Goal: Task Accomplishment & Management: Complete application form

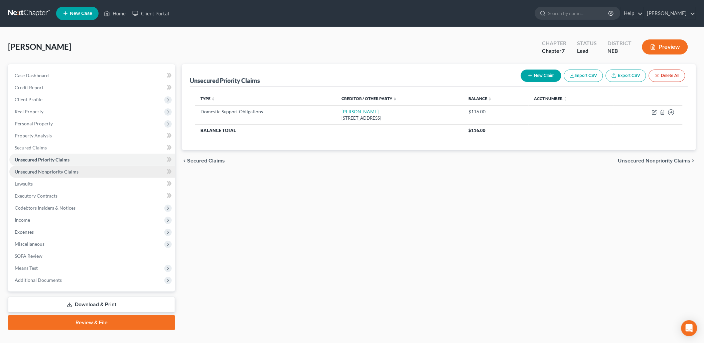
click at [56, 169] on span "Unsecured Nonpriority Claims" at bounding box center [47, 172] width 64 height 6
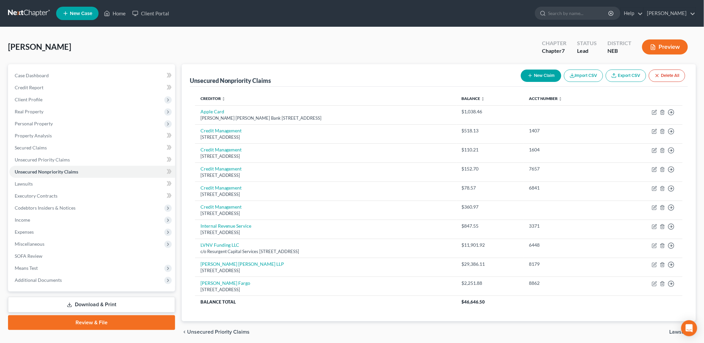
click at [542, 75] on button "New Claim" at bounding box center [541, 76] width 40 height 12
select select "0"
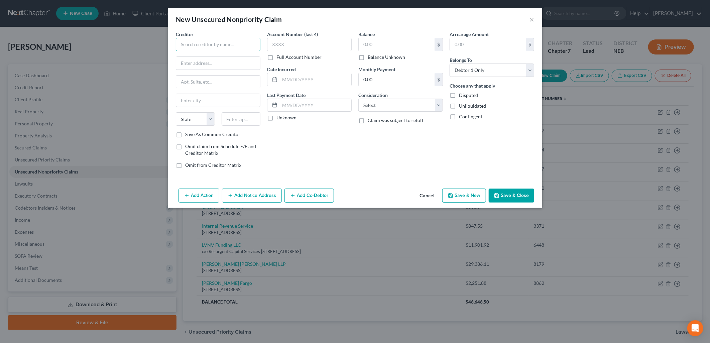
click at [224, 46] on input "text" at bounding box center [218, 44] width 85 height 13
type input "d"
type input "Discover Bank"
click at [321, 41] on input "text" at bounding box center [309, 44] width 85 height 13
type input "8056"
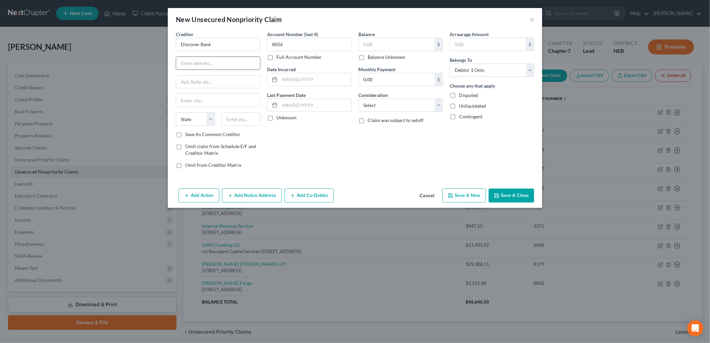
click at [228, 62] on input "text" at bounding box center [218, 63] width 84 height 13
click at [226, 62] on input "text" at bounding box center [218, 63] width 84 height 13
type input "PO Box 6103"
type input "[PERSON_NAME] Stream"
select select "14"
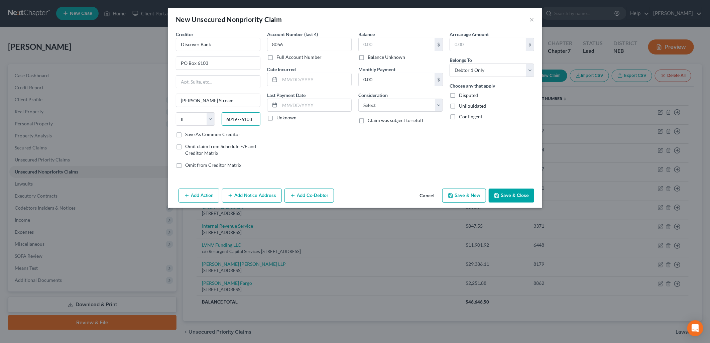
type input "60197-6103"
click at [276, 118] on label "Unknown" at bounding box center [286, 117] width 20 height 7
click at [279, 118] on input "Unknown" at bounding box center [281, 116] width 4 height 4
checkbox input "true"
click at [390, 46] on input "text" at bounding box center [397, 44] width 76 height 13
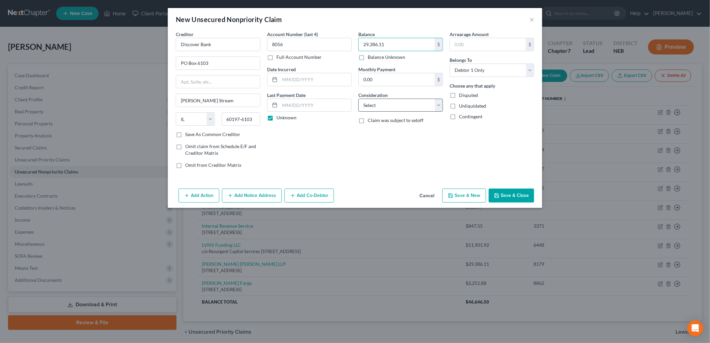
type input "29,386.11"
click at [388, 108] on select "Select Cable / Satellite Services Collection Agency Credit Card Debt Debt Couns…" at bounding box center [400, 105] width 85 height 13
select select "2"
click at [358, 99] on select "Select Cable / Satellite Services Collection Agency Credit Card Debt Debt Couns…" at bounding box center [400, 105] width 85 height 13
click at [459, 195] on button "Save & New" at bounding box center [464, 195] width 44 height 14
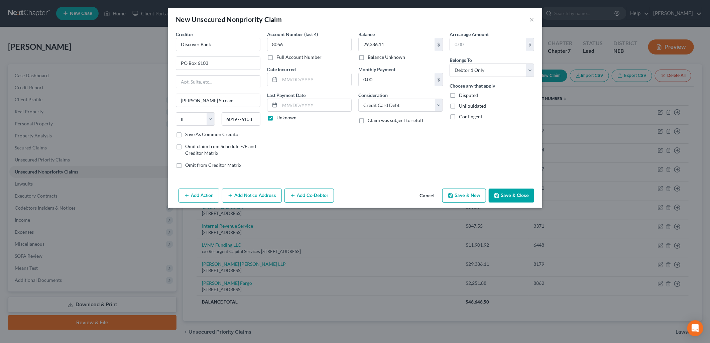
select select "0"
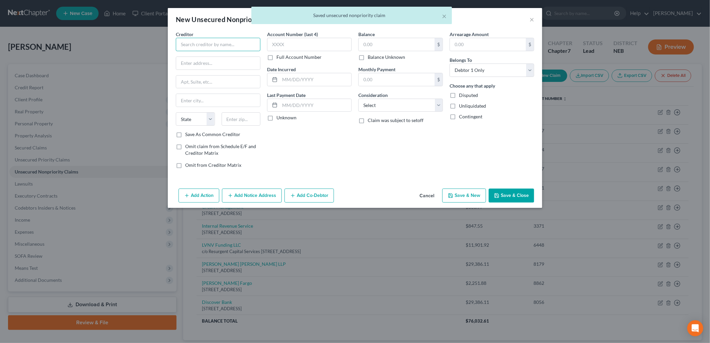
click at [217, 49] on input "text" at bounding box center [218, 44] width 85 height 13
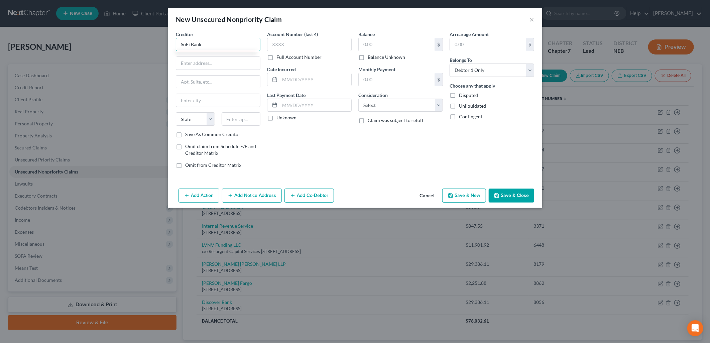
type input "SoFi Bank"
click at [222, 62] on input "text" at bounding box center [218, 63] width 84 height 13
type input "PO Box 981075"
type input "[GEOGRAPHIC_DATA]"
select select "22"
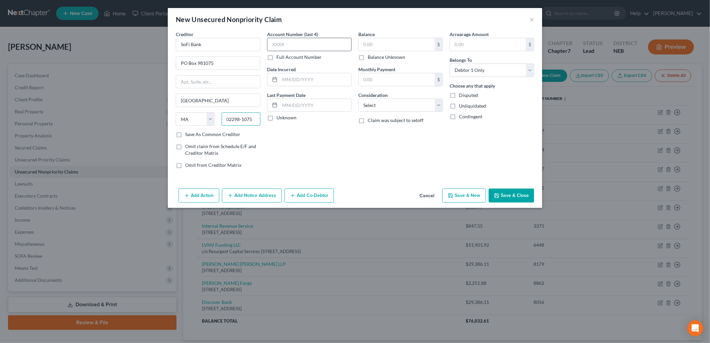
type input "02298-1075"
click at [302, 43] on input "text" at bounding box center [309, 44] width 85 height 13
type input "9359"
click at [276, 116] on label "Unknown" at bounding box center [286, 117] width 20 height 7
click at [279, 116] on input "Unknown" at bounding box center [281, 116] width 4 height 4
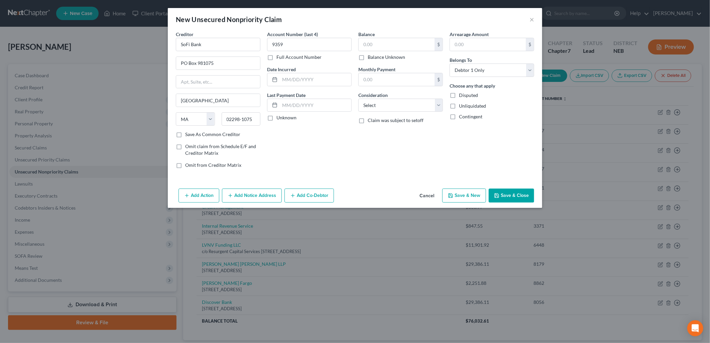
checkbox input "true"
click at [380, 46] on input "text" at bounding box center [397, 44] width 76 height 13
type input "11,901.92"
click at [380, 108] on select "Select Cable / Satellite Services Collection Agency Credit Card Debt Debt Couns…" at bounding box center [400, 105] width 85 height 13
select select "2"
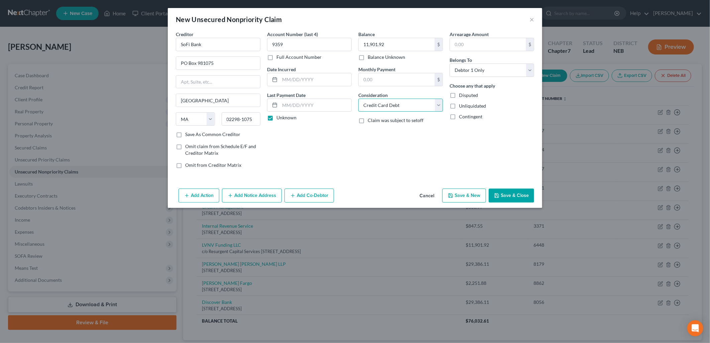
click at [358, 99] on select "Select Cable / Satellite Services Collection Agency Credit Card Debt Debt Couns…" at bounding box center [400, 105] width 85 height 13
click at [342, 152] on div "Account Number (last 4) 9359 Full Account Number Date Incurred Last Payment Dat…" at bounding box center [309, 102] width 91 height 143
click at [473, 192] on button "Save & New" at bounding box center [464, 195] width 44 height 14
select select "0"
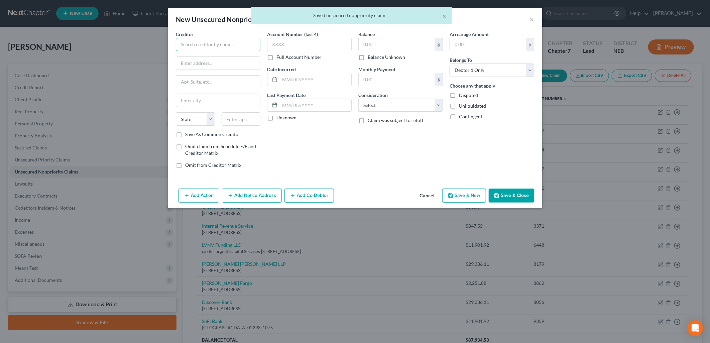
click at [226, 47] on input "text" at bounding box center [218, 44] width 85 height 13
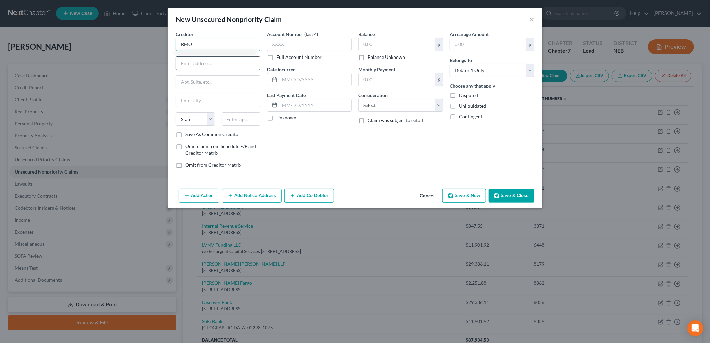
type input "BMO"
click at [216, 61] on input "text" at bounding box center [218, 63] width 84 height 13
type input "PO Box 94033"
type input "Palatine"
select select "14"
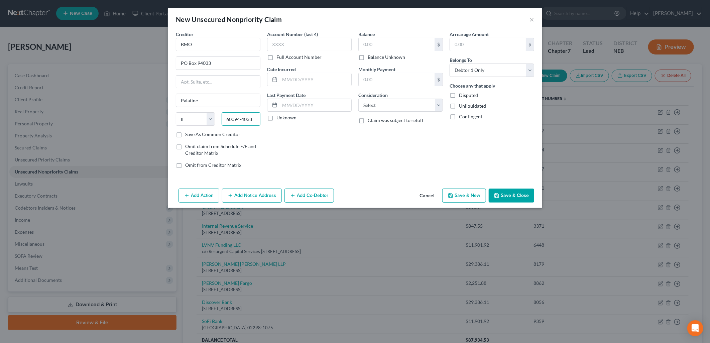
type input "60094-4033"
click at [331, 152] on div "Account Number (last 4) Full Account Number Date Incurred Last Payment Date Unk…" at bounding box center [309, 102] width 91 height 143
click at [315, 46] on input "text" at bounding box center [309, 44] width 85 height 13
type input "2645"
click at [276, 118] on label "Unknown" at bounding box center [286, 117] width 20 height 7
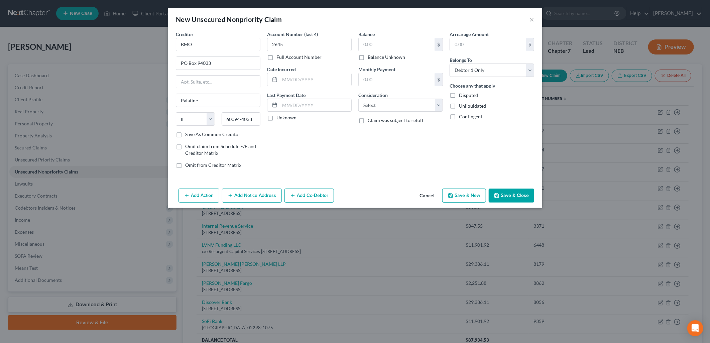
click at [279, 118] on input "Unknown" at bounding box center [281, 116] width 4 height 4
checkbox input "true"
click at [398, 44] on input "text" at bounding box center [397, 44] width 76 height 13
type input "1,014.60"
click at [390, 108] on select "Select Cable / Satellite Services Collection Agency Credit Card Debt Debt Couns…" at bounding box center [400, 105] width 85 height 13
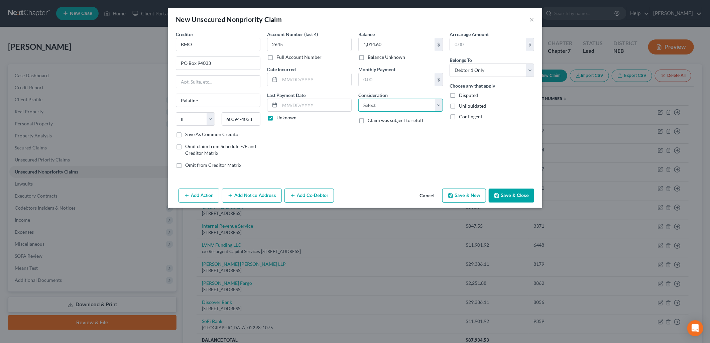
select select "10"
click at [358, 99] on select "Select Cable / Satellite Services Collection Agency Credit Card Debt Debt Couns…" at bounding box center [400, 105] width 85 height 13
click at [390, 148] on div "Balance 1,014.60 $ Balance Unknown Balance Undetermined 1,014.60 $ Balance Unkn…" at bounding box center [400, 102] width 91 height 143
click at [518, 195] on button "Save & Close" at bounding box center [511, 195] width 45 height 14
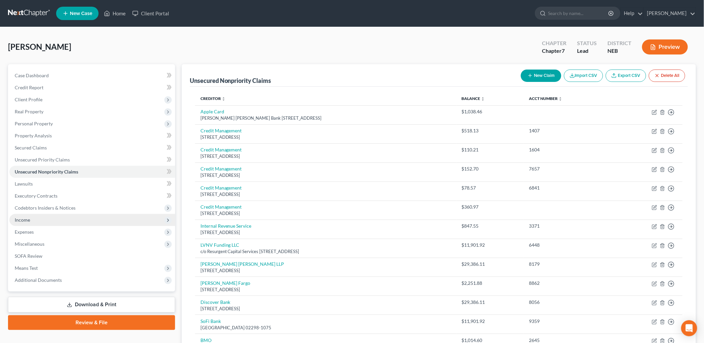
click at [55, 221] on span "Income" at bounding box center [92, 220] width 166 height 12
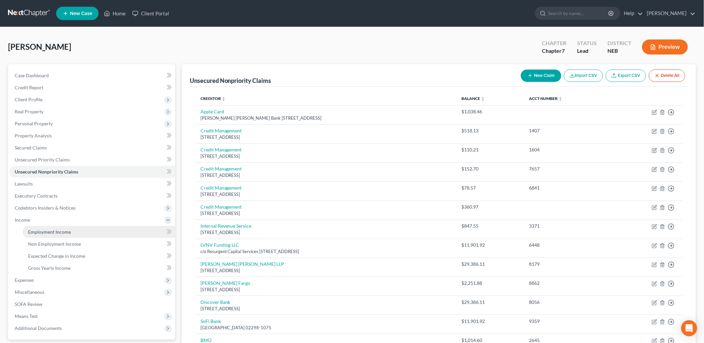
click at [54, 232] on span "Employment Income" at bounding box center [49, 232] width 43 height 6
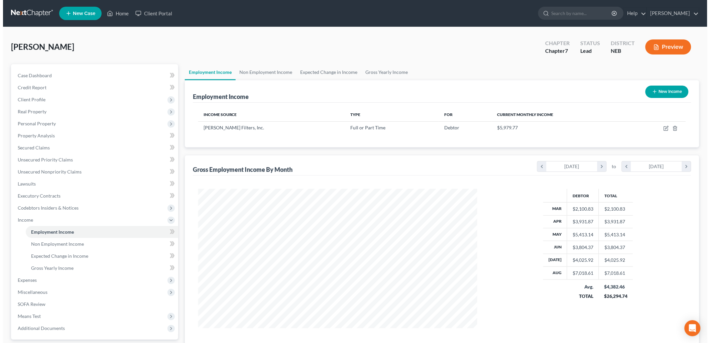
scroll to position [139, 292]
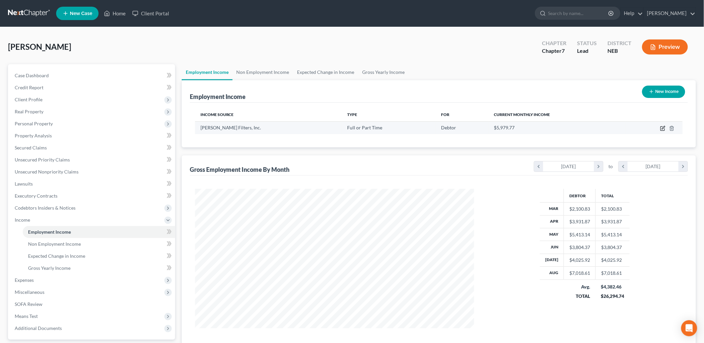
click at [664, 127] on icon "button" at bounding box center [662, 128] width 5 height 5
select select "0"
select select "36"
select select "0"
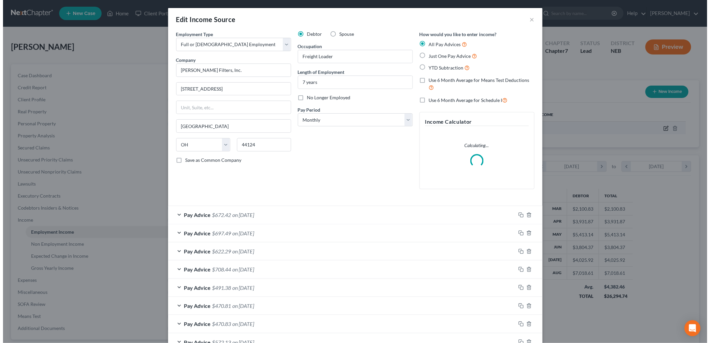
scroll to position [141, 295]
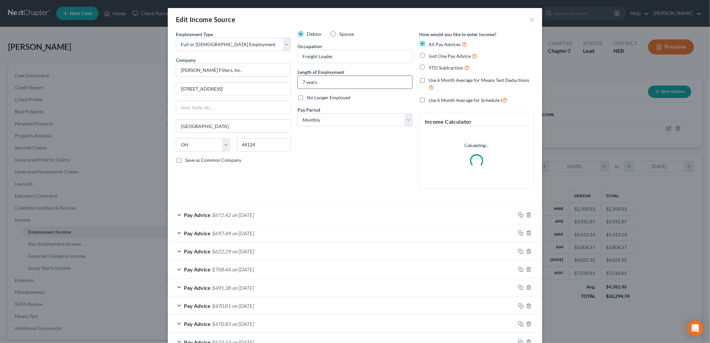
click at [301, 81] on input "7 years" at bounding box center [355, 82] width 114 height 13
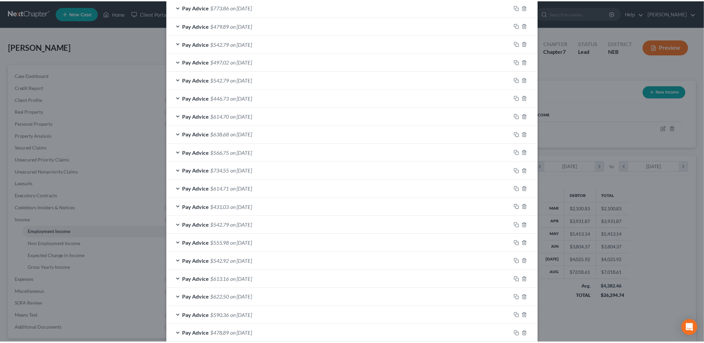
scroll to position [488, 0]
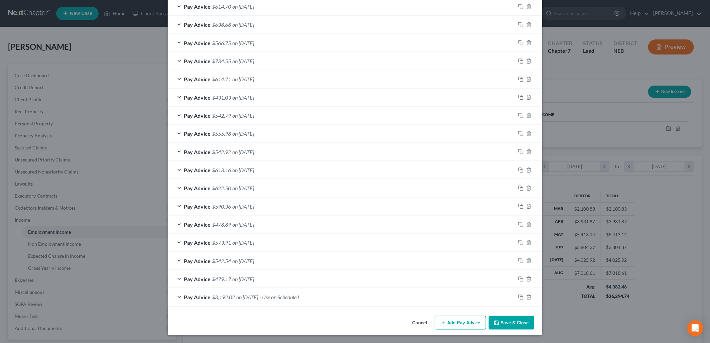
type input "11 years"
click at [515, 319] on button "Save & Close" at bounding box center [511, 323] width 45 height 14
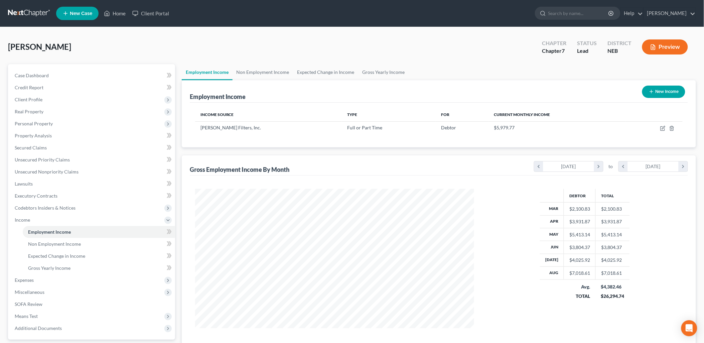
scroll to position [334011, 333858]
click at [28, 216] on span "Income" at bounding box center [92, 220] width 166 height 12
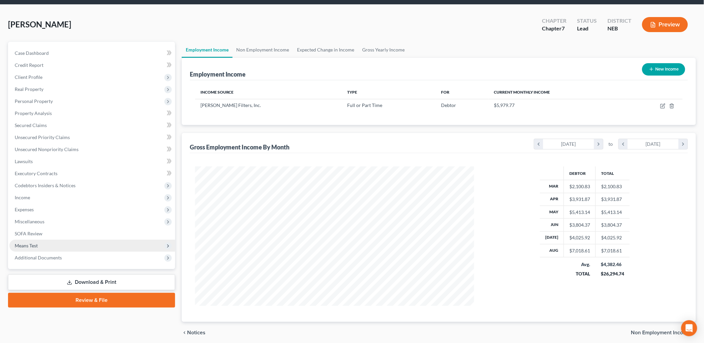
scroll to position [48, 0]
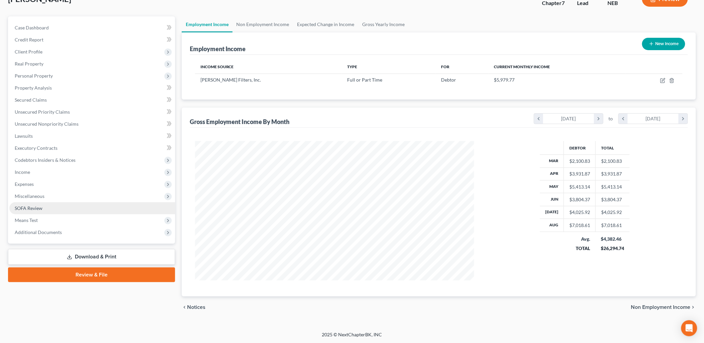
click at [50, 204] on link "SOFA Review" at bounding box center [92, 208] width 166 height 12
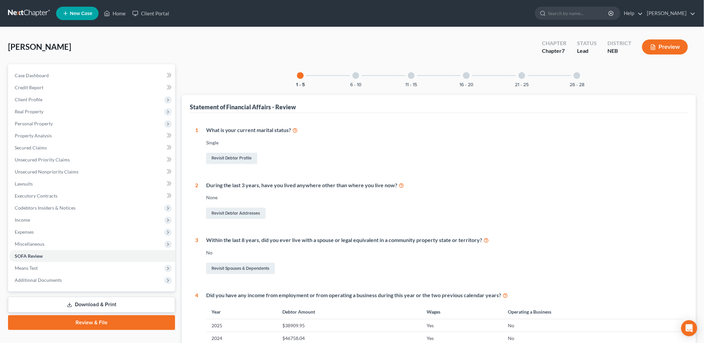
click at [521, 77] on div at bounding box center [522, 75] width 7 height 7
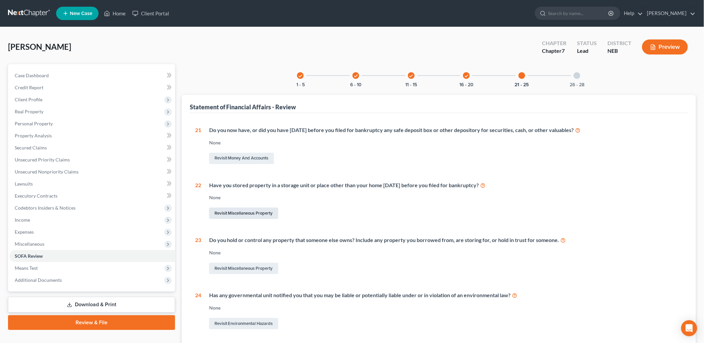
click at [253, 213] on link "Revisit Miscellaneous Property" at bounding box center [243, 213] width 69 height 11
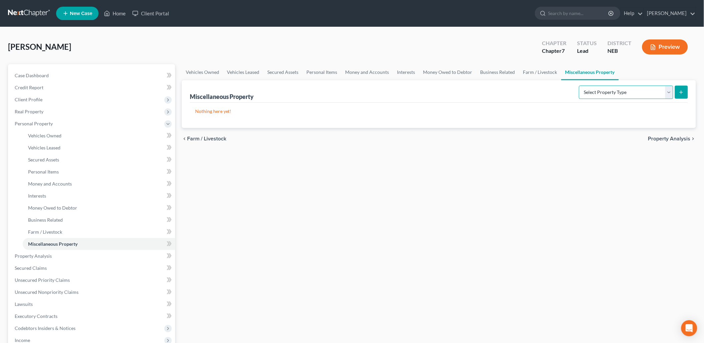
click at [669, 92] on select "Select Property Type Assigned for Creditor Benefit [DATE] Holding for Another N…" at bounding box center [626, 92] width 94 height 13
select select "stored_within_1_year"
click at [579, 86] on select "Select Property Type Assigned for Creditor Benefit [DATE] Holding for Another N…" at bounding box center [626, 92] width 94 height 13
click at [677, 95] on button "submit" at bounding box center [681, 92] width 13 height 13
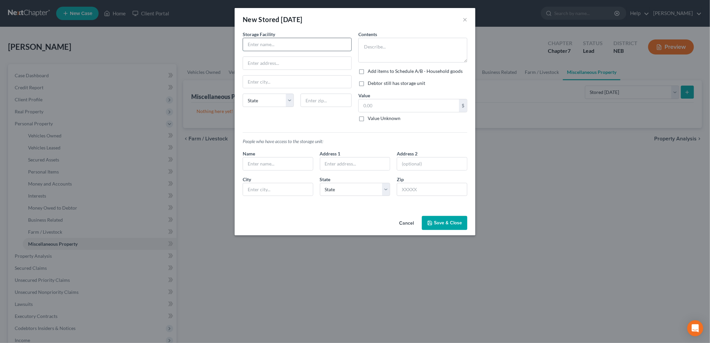
click at [264, 48] on input "text" at bounding box center [297, 44] width 108 height 13
click at [268, 43] on input "text" at bounding box center [297, 44] width 108 height 13
type input "Residential Rental"
type input "[STREET_ADDRESS]"
select select "30"
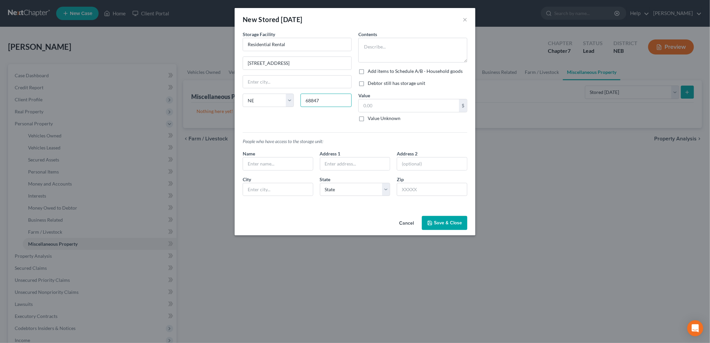
type input "68847"
click at [245, 115] on div "Storage Facility Residential Rental [STREET_ADDRESS][US_STATE] AZ CA CO CT DE D…" at bounding box center [297, 79] width 116 height 96
type input "[PERSON_NAME]"
click at [364, 48] on textarea at bounding box center [412, 50] width 109 height 25
drag, startPoint x: 271, startPoint y: 157, endPoint x: 278, endPoint y: 155, distance: 7.4
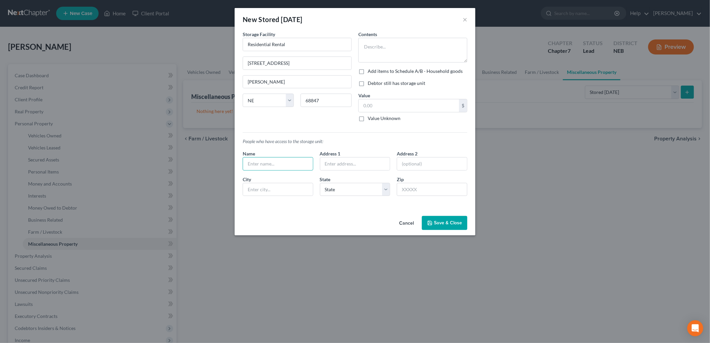
click at [271, 157] on input "text" at bounding box center [278, 163] width 70 height 13
type input "[PERSON_NAME]"
type input "[STREET_ADDRESS]"
type input "[PERSON_NAME]"
select select "30"
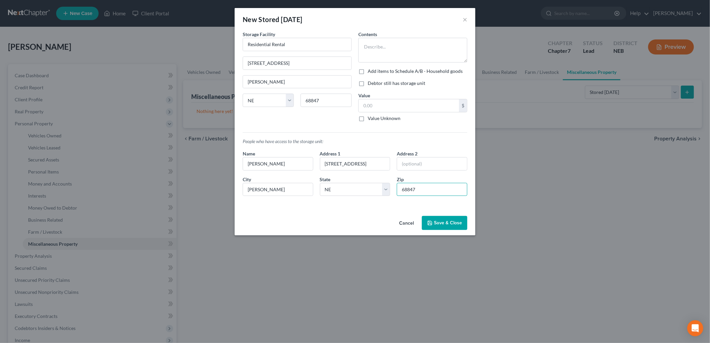
type input "68847"
click at [286, 209] on div "An exemption set must first be selected from the Filing Information section. St…" at bounding box center [355, 122] width 241 height 182
click at [389, 44] on textarea at bounding box center [412, 50] width 109 height 25
type textarea "Personal Items"
click at [368, 86] on label "Debtor still has storage unit" at bounding box center [396, 83] width 57 height 7
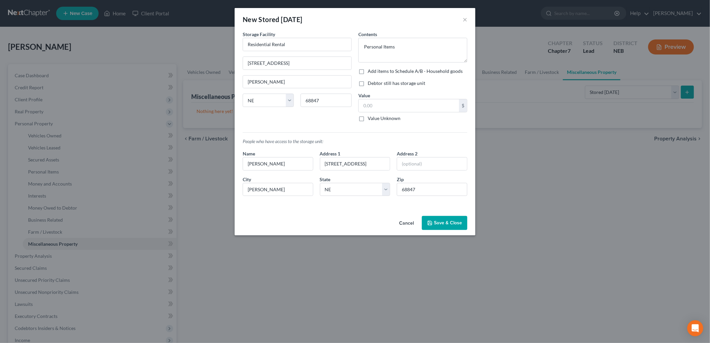
click at [370, 84] on input "Debtor still has storage unit" at bounding box center [372, 82] width 4 height 4
checkbox input "true"
click at [368, 72] on label "Add items to Schedule A/B - Household goods" at bounding box center [415, 71] width 95 height 7
click at [370, 72] on input "Add items to Schedule A/B - Household goods" at bounding box center [372, 70] width 4 height 4
checkbox input "true"
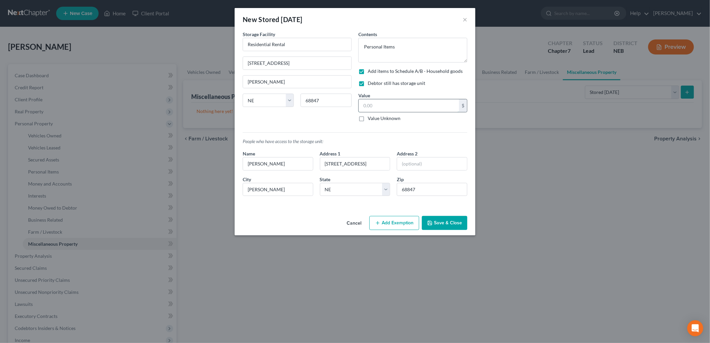
click at [383, 106] on input "text" at bounding box center [409, 105] width 100 height 13
type input "200.00"
click at [331, 122] on div "Storage Facility Residential Rental [STREET_ADDRESS] [PERSON_NAME][GEOGRAPHIC_D…" at bounding box center [297, 79] width 116 height 96
click at [446, 222] on button "Save & Close" at bounding box center [444, 223] width 45 height 14
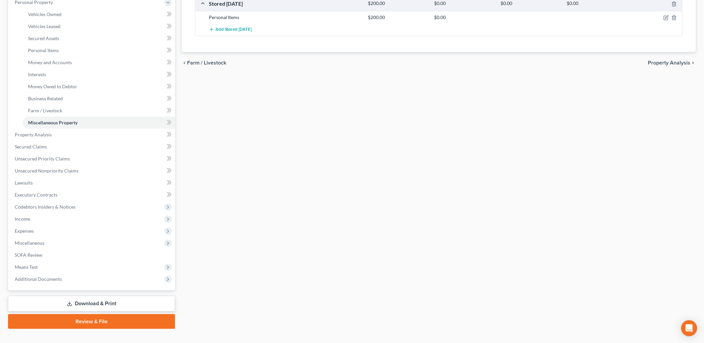
scroll to position [132, 0]
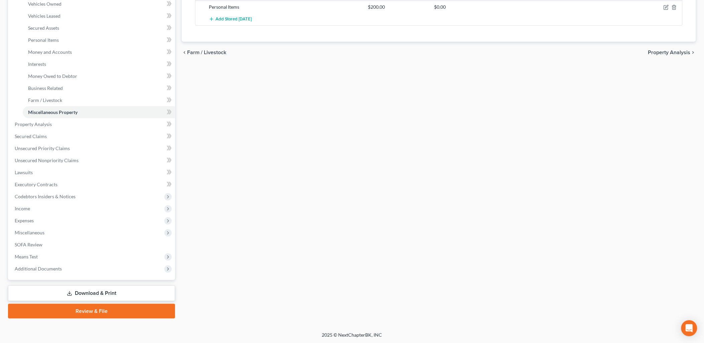
click at [152, 293] on link "Download & Print" at bounding box center [91, 293] width 167 height 16
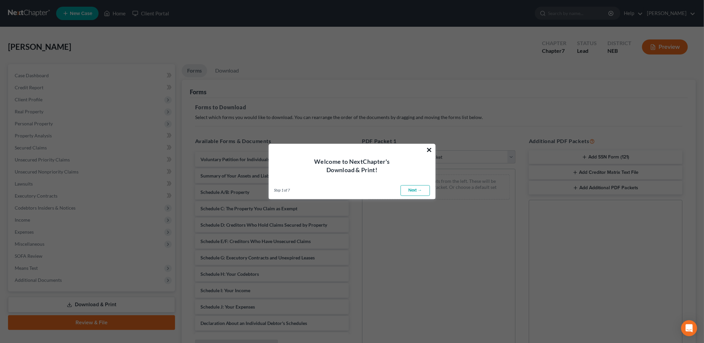
click at [429, 151] on button "×" at bounding box center [429, 149] width 6 height 11
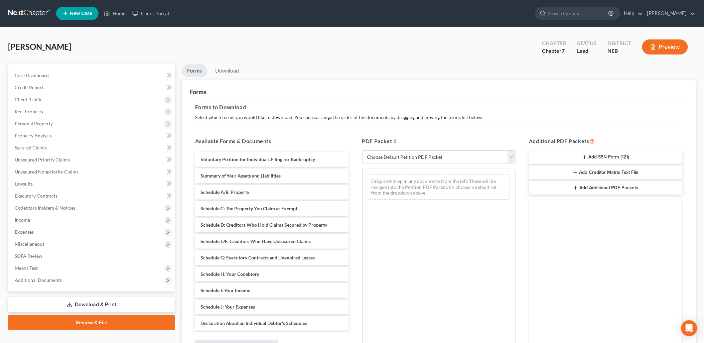
click at [448, 158] on select "Choose Default Petition PDF Packet Complete Bankruptcy Petition (all forms and …" at bounding box center [439, 156] width 154 height 13
select select "0"
click at [362, 150] on select "Choose Default Petition PDF Packet Complete Bankruptcy Petition (all forms and …" at bounding box center [439, 156] width 154 height 13
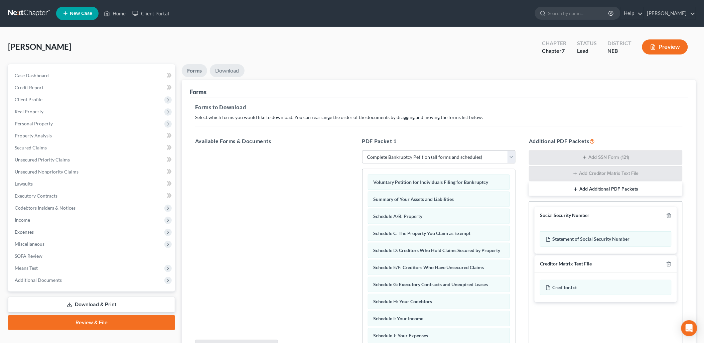
click at [229, 72] on link "Download" at bounding box center [227, 70] width 35 height 13
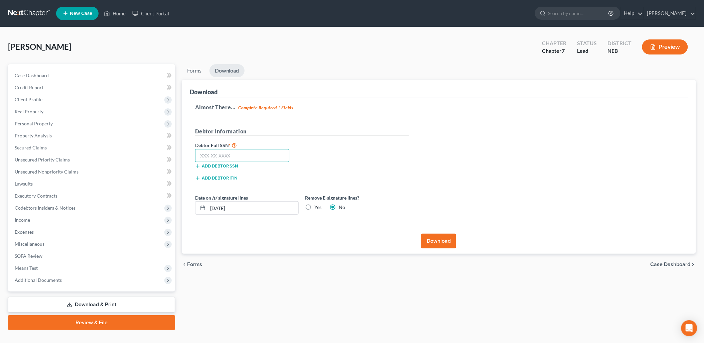
click at [235, 157] on input "text" at bounding box center [242, 155] width 95 height 13
type input "605-56-3371"
drag, startPoint x: 252, startPoint y: 210, endPoint x: 156, endPoint y: 211, distance: 95.6
click at [156, 211] on div "Petition Navigation Case Dashboard Payments Invoices Payments Payments Credit R…" at bounding box center [352, 197] width 695 height 266
click at [315, 206] on label "Yes" at bounding box center [318, 207] width 7 height 7
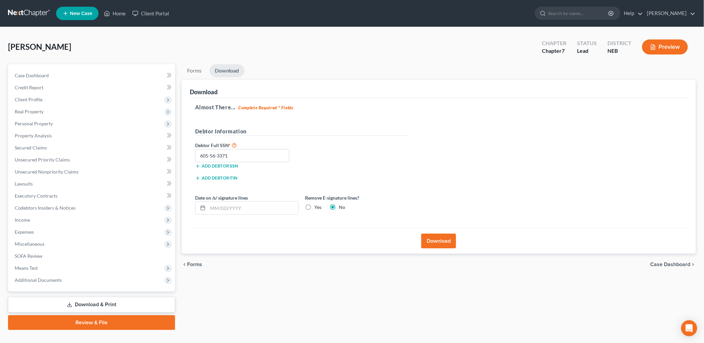
click at [317, 206] on input "Yes" at bounding box center [319, 206] width 4 height 4
radio input "true"
radio input "false"
click at [199, 71] on link "Forms" at bounding box center [194, 70] width 25 height 13
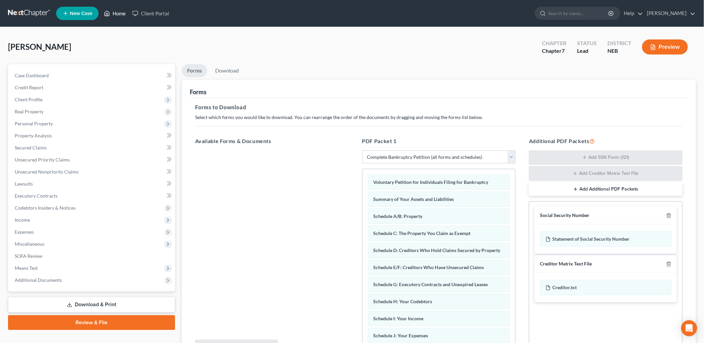
click at [118, 12] on link "Home" at bounding box center [115, 13] width 28 height 12
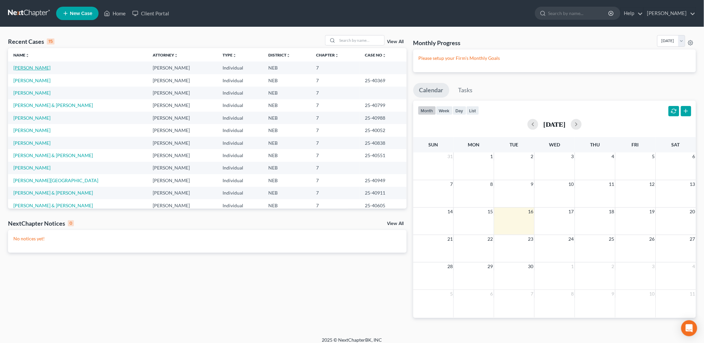
click at [21, 66] on link "[PERSON_NAME]" at bounding box center [31, 68] width 37 height 6
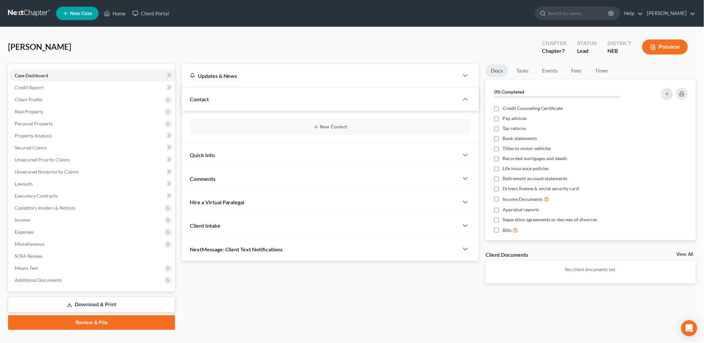
click at [72, 305] on link "Download & Print" at bounding box center [91, 305] width 167 height 16
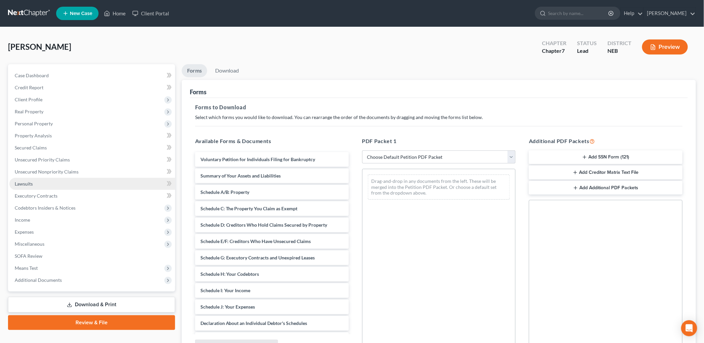
click at [15, 179] on link "Lawsuits" at bounding box center [92, 184] width 166 height 12
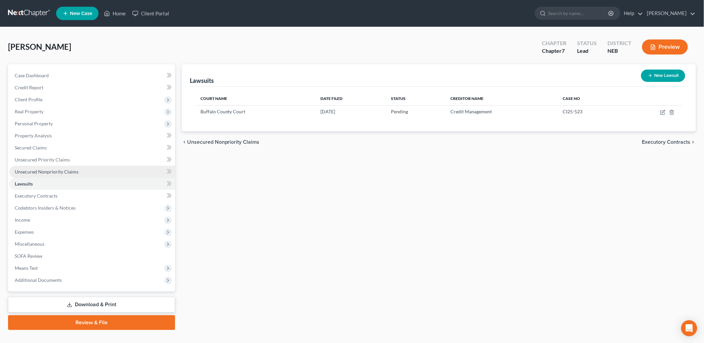
click at [65, 172] on span "Unsecured Nonpriority Claims" at bounding box center [47, 172] width 64 height 6
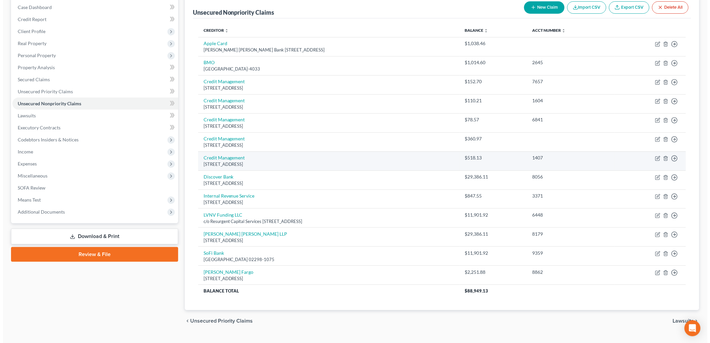
scroll to position [82, 0]
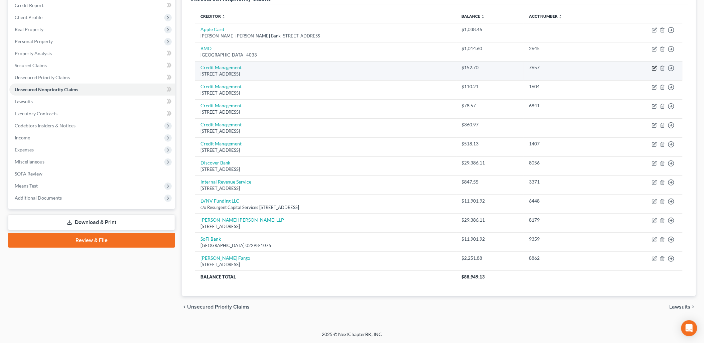
click at [654, 67] on icon "button" at bounding box center [654, 67] width 5 height 5
select select "30"
select select "1"
select select "0"
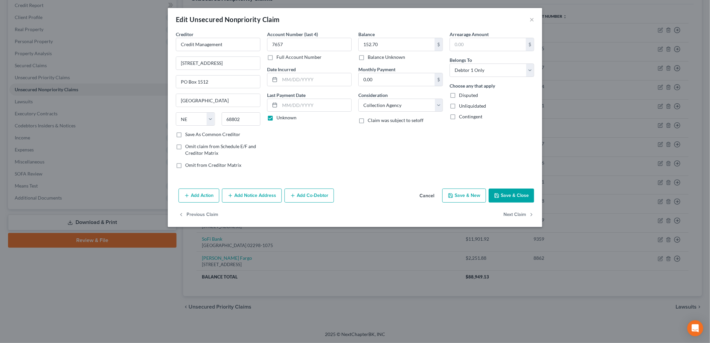
click at [194, 190] on button "Add Action" at bounding box center [198, 195] width 41 height 14
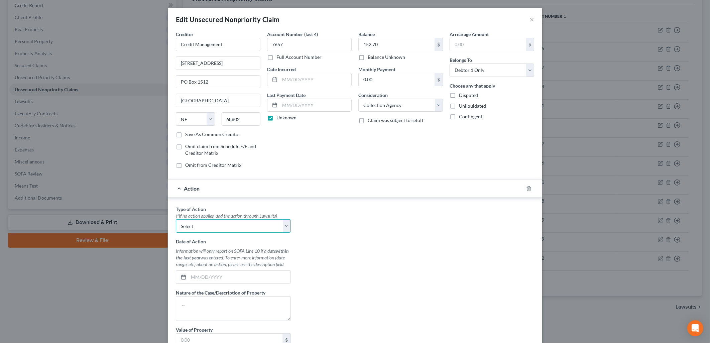
click at [202, 226] on select "Select Repossession Garnishment Foreclosure Personal Injury Attached, Seized, O…" at bounding box center [233, 225] width 115 height 13
select select "1"
click at [176, 220] on select "Select Repossession Garnishment Foreclosure Personal Injury Attached, Seized, O…" at bounding box center [233, 225] width 115 height 13
click at [204, 281] on input "text" at bounding box center [239, 277] width 102 height 13
type input "[DATE]"
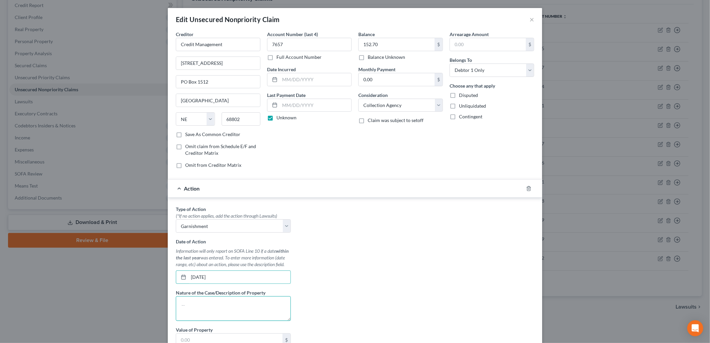
click at [204, 301] on textarea at bounding box center [233, 308] width 115 height 25
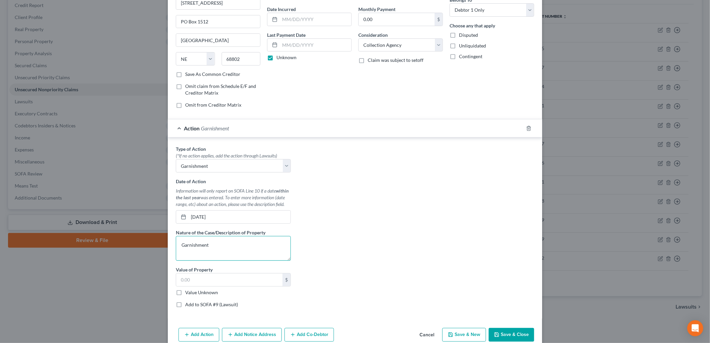
scroll to position [74, 0]
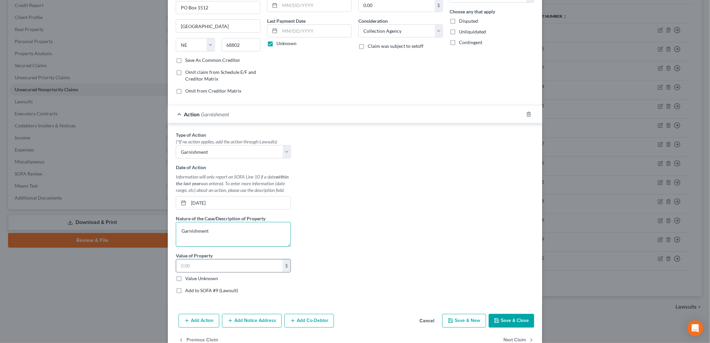
type textarea "Garnishment"
click at [194, 272] on div "$" at bounding box center [233, 265] width 115 height 13
click at [193, 268] on input "text" at bounding box center [229, 265] width 106 height 13
type input "152.70"
click at [185, 291] on label "Add to SOFA #9 (Lawsuit)" at bounding box center [211, 290] width 53 height 7
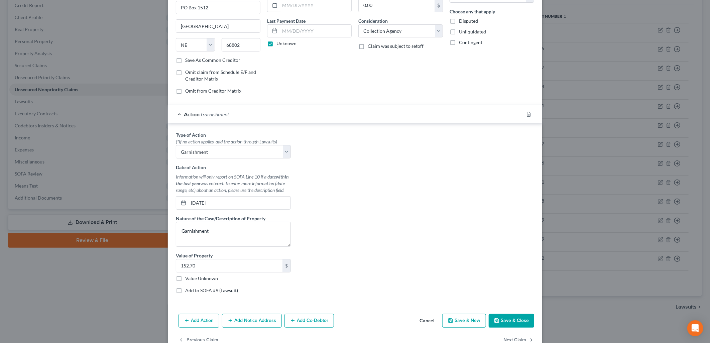
click at [188, 291] on input "Add to SOFA #9 (Lawsuit)" at bounding box center [190, 289] width 4 height 4
checkbox input "true"
select select "0"
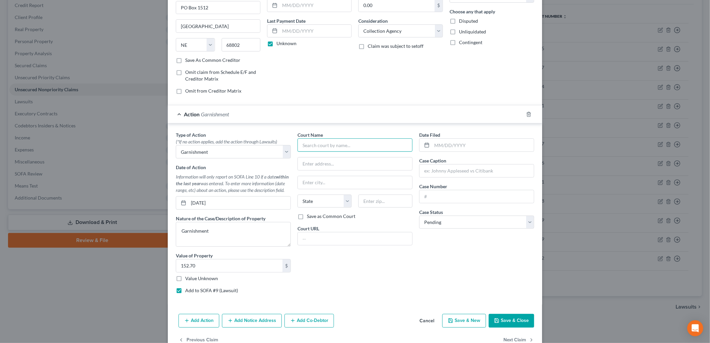
click at [330, 145] on input "text" at bounding box center [354, 144] width 115 height 13
click at [313, 154] on div "Buffalo County Court" at bounding box center [338, 156] width 70 height 7
type input "Buffalo County Court"
type input "[GEOGRAPHIC_DATA]"
type input "[PERSON_NAME]"
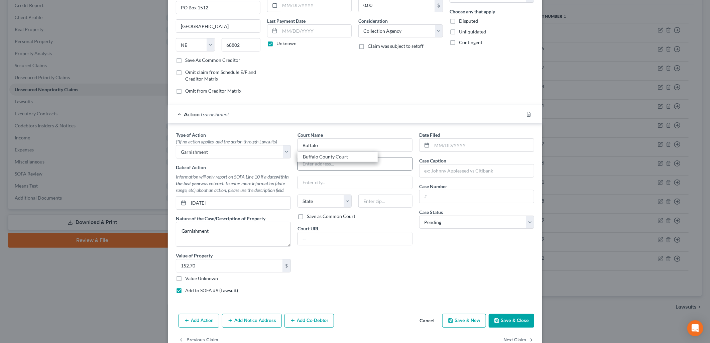
select select "30"
type input "68847"
click at [449, 144] on input "text" at bounding box center [483, 145] width 102 height 13
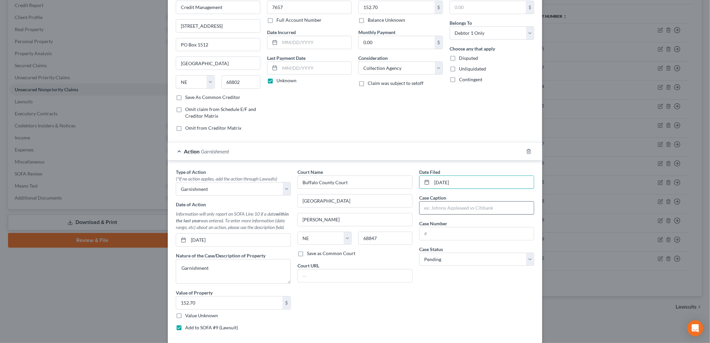
type input "[DATE]"
click at [444, 204] on input "text" at bounding box center [476, 207] width 114 height 13
type input "Credit Management Services, Inc. v. [PERSON_NAME]"
click at [440, 237] on input "text" at bounding box center [476, 233] width 114 height 13
type input "CI25-1487"
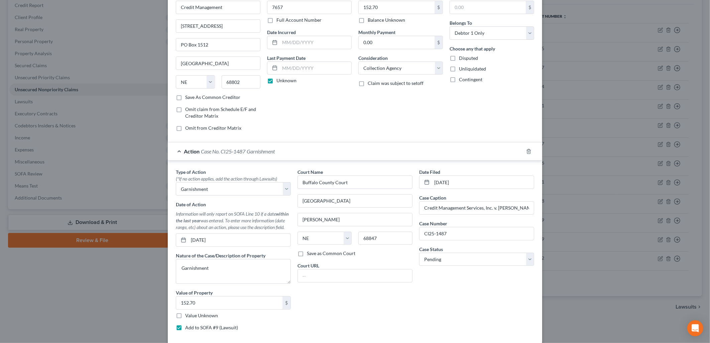
click at [433, 312] on div "Date Filed [DATE] Case Caption Credit Management Services, Inc. v. [PERSON_NAME…" at bounding box center [477, 251] width 122 height 167
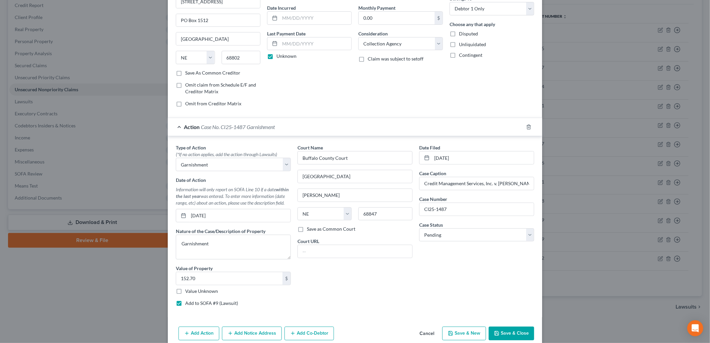
scroll to position [92, 0]
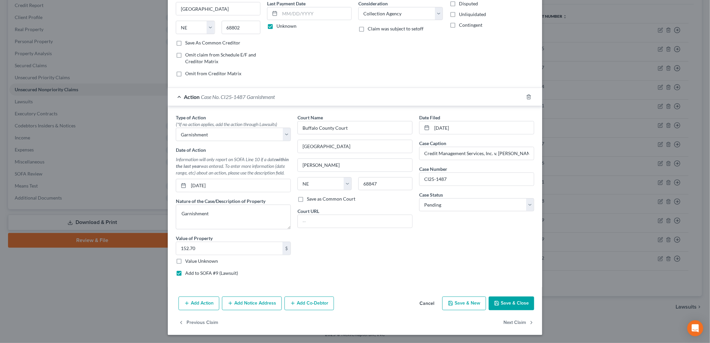
click at [265, 308] on button "Add Notice Address" at bounding box center [252, 303] width 60 height 14
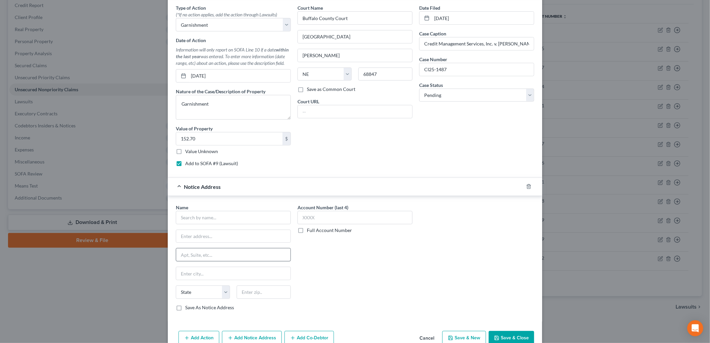
scroll to position [203, 0]
click at [201, 212] on input "text" at bounding box center [233, 215] width 115 height 13
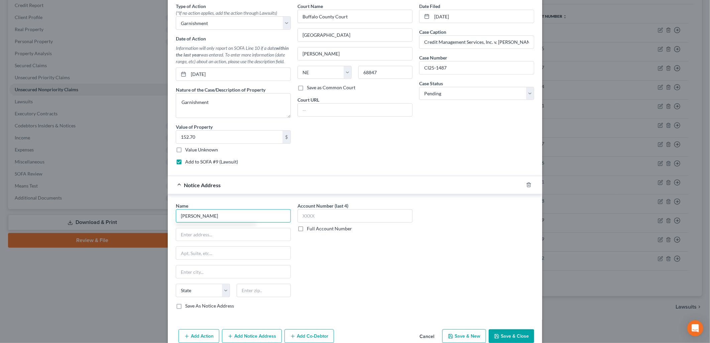
type input "[PERSON_NAME]"
type input "PO Box 1512"
type input "[GEOGRAPHIC_DATA]"
select select "30"
type input "68802"
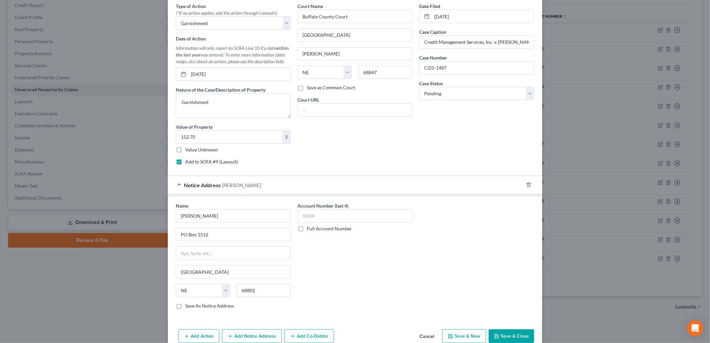
click at [425, 266] on div "Name * [PERSON_NAME] PO Box 1512 [GEOGRAPHIC_DATA] [US_STATE] AK AR AZ CA CO [G…" at bounding box center [354, 258] width 365 height 112
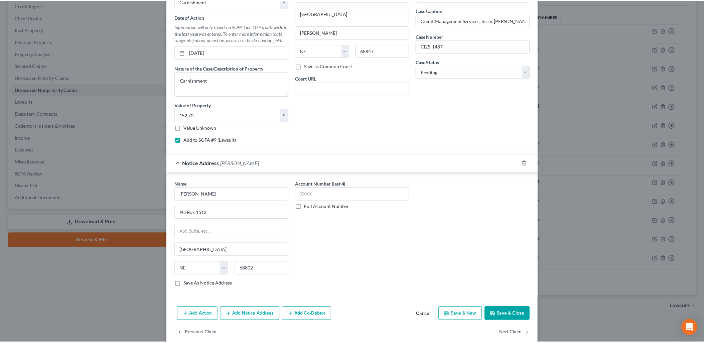
scroll to position [236, 0]
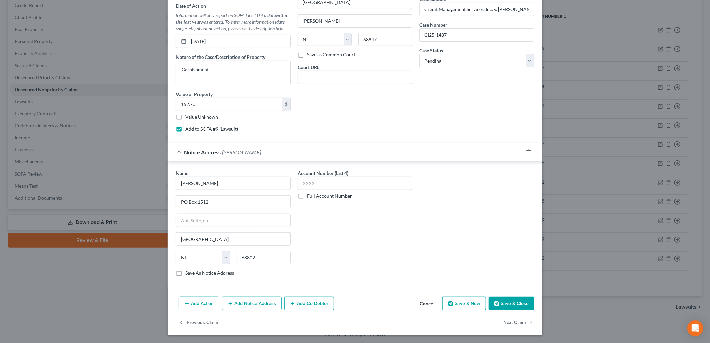
click at [462, 301] on button "Save & New" at bounding box center [464, 303] width 44 height 14
select select "0"
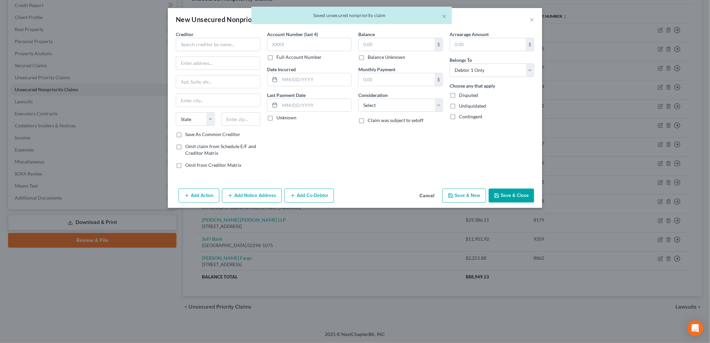
click at [423, 196] on button "Cancel" at bounding box center [426, 195] width 25 height 13
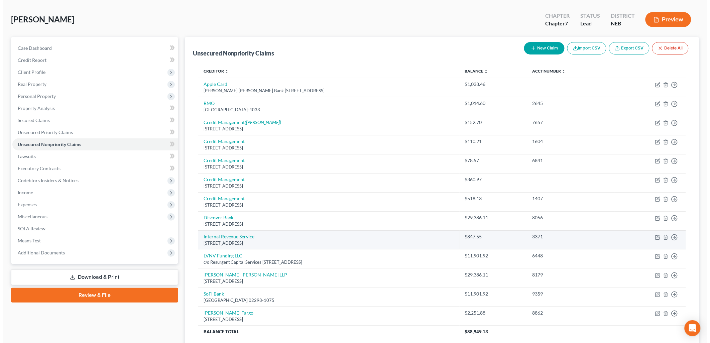
scroll to position [45, 0]
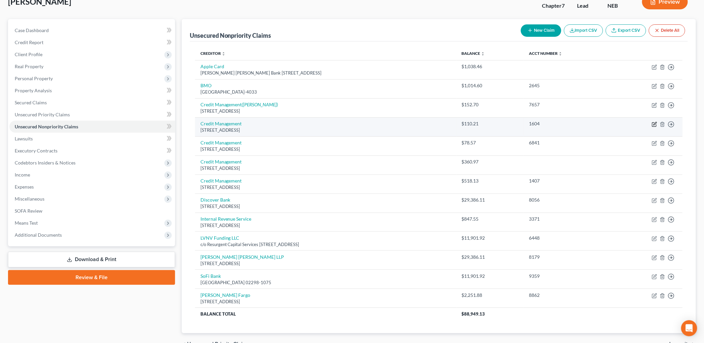
click at [654, 124] on icon "button" at bounding box center [654, 124] width 5 height 5
select select "30"
select select "1"
select select "0"
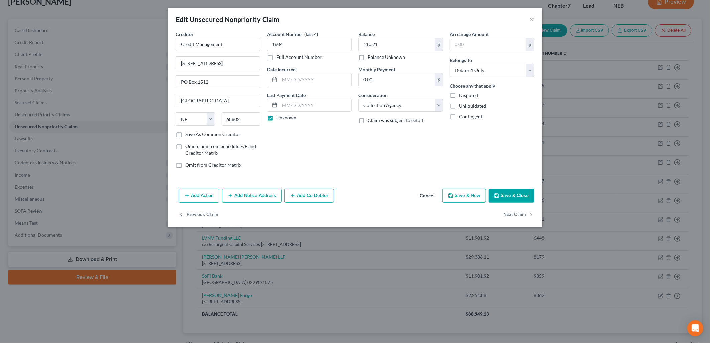
click at [201, 193] on button "Add Action" at bounding box center [198, 195] width 41 height 14
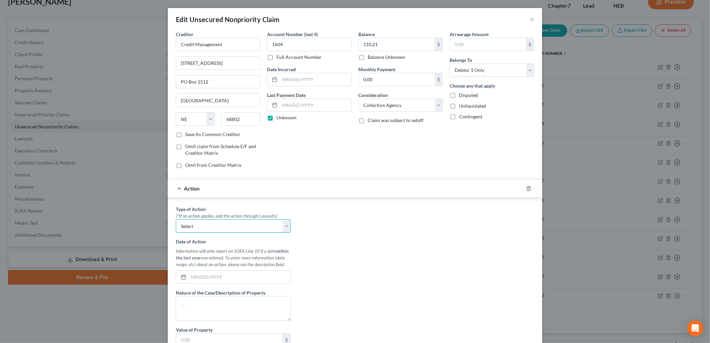
click at [216, 222] on select "Select Repossession Garnishment Foreclosure Personal Injury Attached, Seized, O…" at bounding box center [233, 225] width 115 height 13
select select "1"
click at [176, 220] on select "Select Repossession Garnishment Foreclosure Personal Injury Attached, Seized, O…" at bounding box center [233, 225] width 115 height 13
click at [192, 278] on input "text" at bounding box center [239, 277] width 102 height 13
type input "[DATE]"
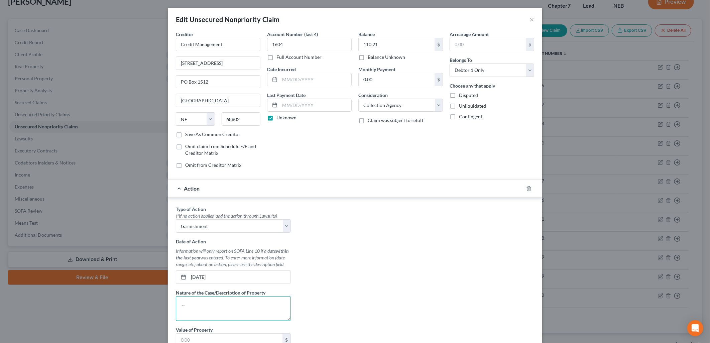
click at [189, 304] on textarea at bounding box center [233, 308] width 115 height 25
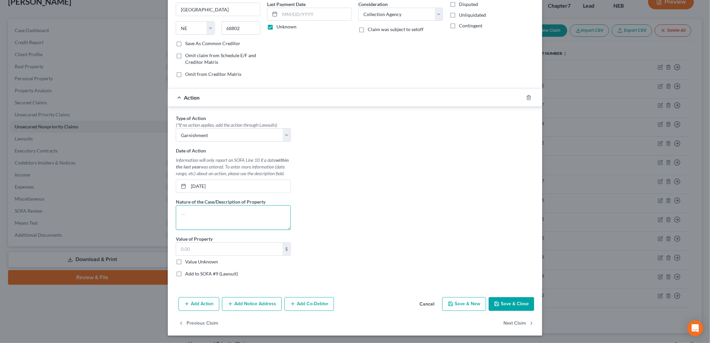
scroll to position [92, 0]
type textarea "Garnishment"
click at [216, 248] on input "text" at bounding box center [229, 248] width 106 height 13
type input "110.21"
click at [268, 303] on button "Add Notice Address" at bounding box center [252, 303] width 60 height 14
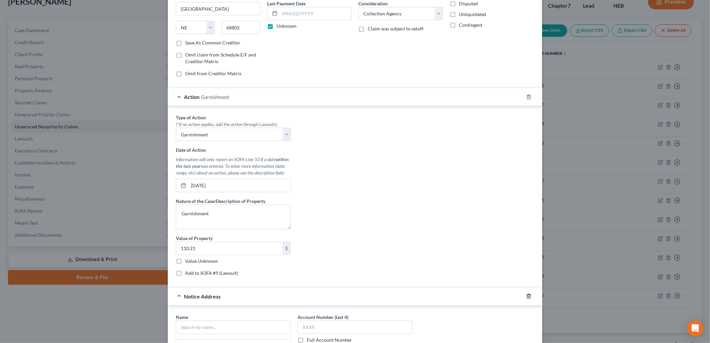
click at [528, 296] on line "button" at bounding box center [528, 296] width 0 height 1
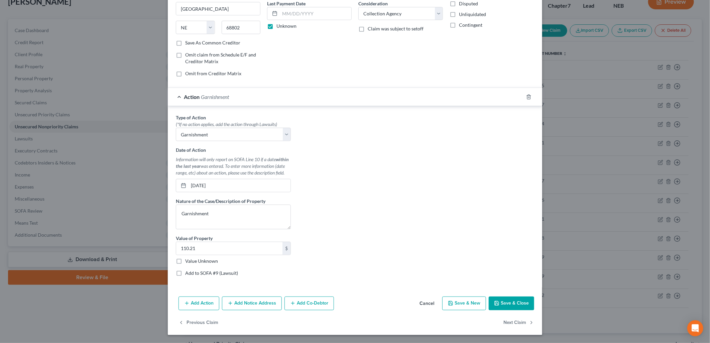
click at [519, 301] on button "Save & Close" at bounding box center [511, 303] width 45 height 14
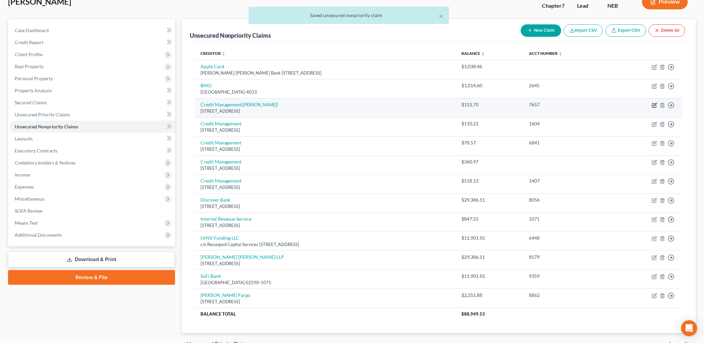
click at [652, 104] on icon "button" at bounding box center [654, 105] width 5 height 5
select select "30"
select select "1"
select select "0"
select select "30"
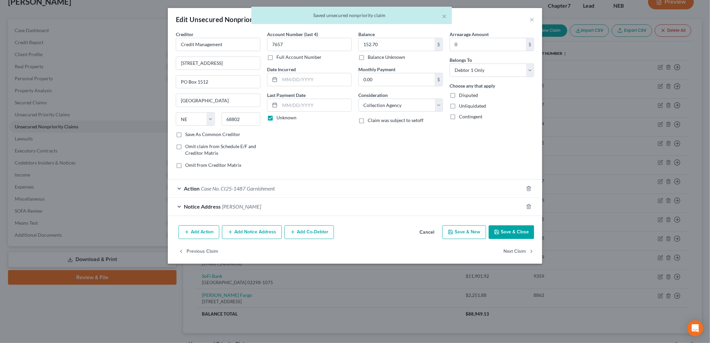
click at [223, 202] on div "Notice Address [PERSON_NAME]" at bounding box center [346, 206] width 356 height 18
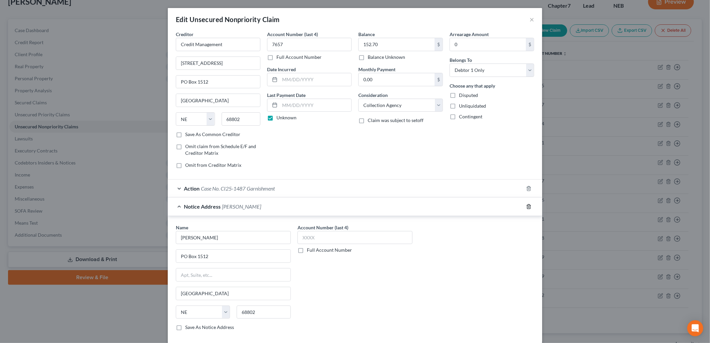
click at [526, 204] on icon "button" at bounding box center [528, 206] width 5 height 5
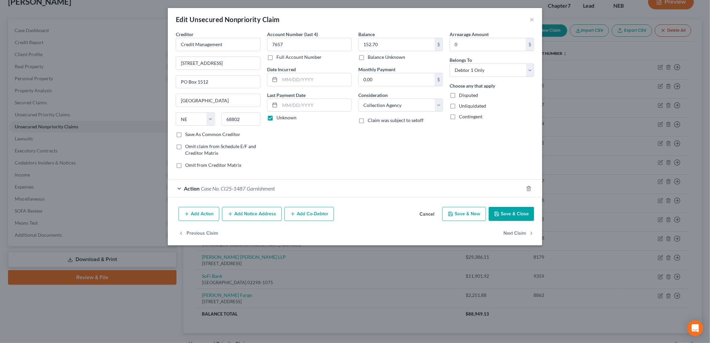
click at [352, 194] on div "Action Case No. CI25-1487 Garnishment" at bounding box center [346, 188] width 356 height 18
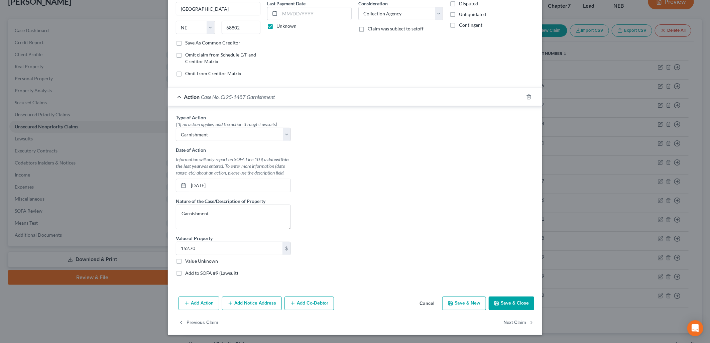
click at [516, 303] on button "Save & Close" at bounding box center [511, 303] width 45 height 14
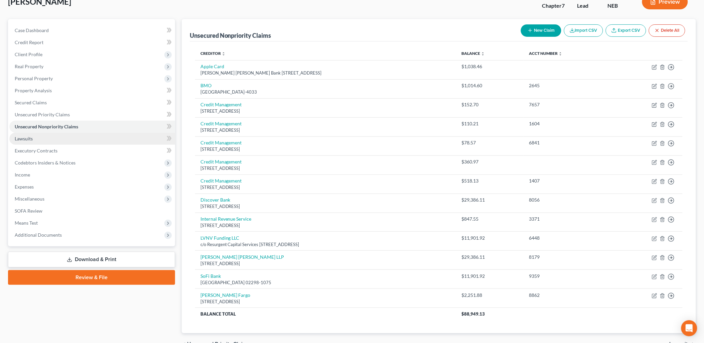
click at [41, 136] on link "Lawsuits" at bounding box center [92, 139] width 166 height 12
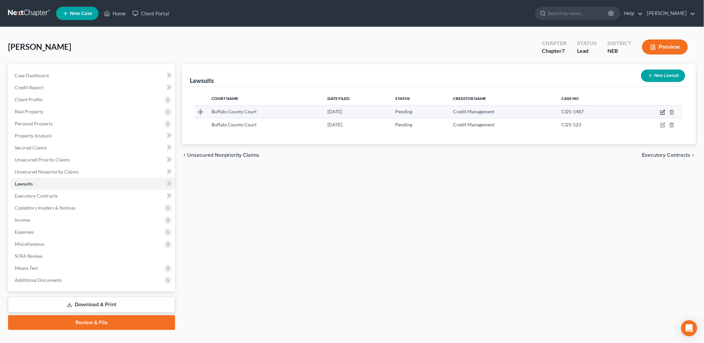
click at [662, 111] on icon "button" at bounding box center [662, 112] width 5 height 5
select select "30"
select select "0"
select select "1"
select select "30"
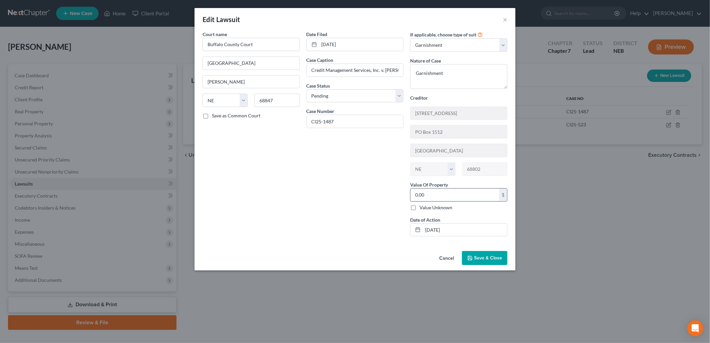
click at [442, 196] on input "0.00" at bounding box center [454, 194] width 89 height 13
click at [329, 121] on input "CI25-1487" at bounding box center [355, 121] width 97 height 13
type input "CI25-1467"
click at [314, 189] on div "Date Filed [DATE] Case Caption Credit Management Services, Inc. v. [PERSON_NAME…" at bounding box center [355, 136] width 104 height 211
click at [448, 198] on input "0.00" at bounding box center [454, 194] width 89 height 13
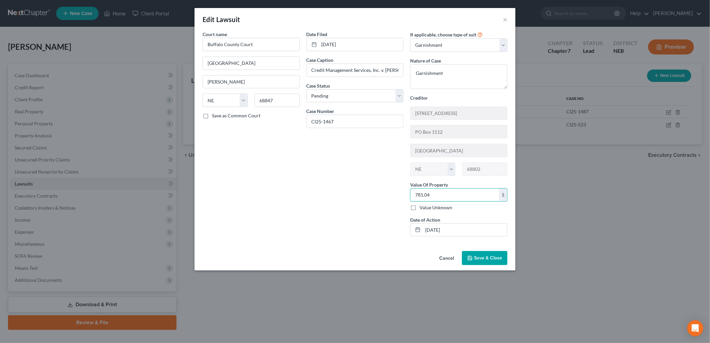
type input "781.04"
click at [489, 258] on span "Save & Close" at bounding box center [488, 258] width 28 height 6
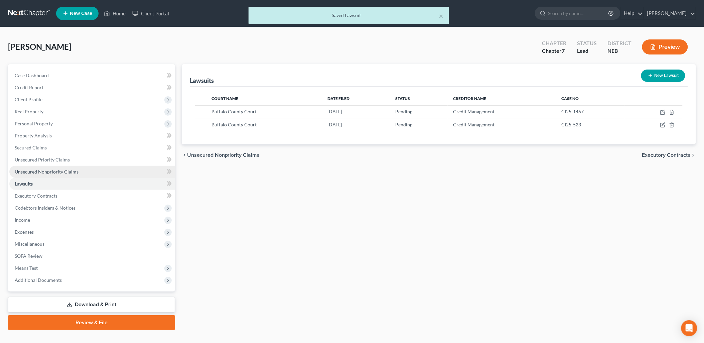
click at [49, 172] on span "Unsecured Nonpriority Claims" at bounding box center [47, 172] width 64 height 6
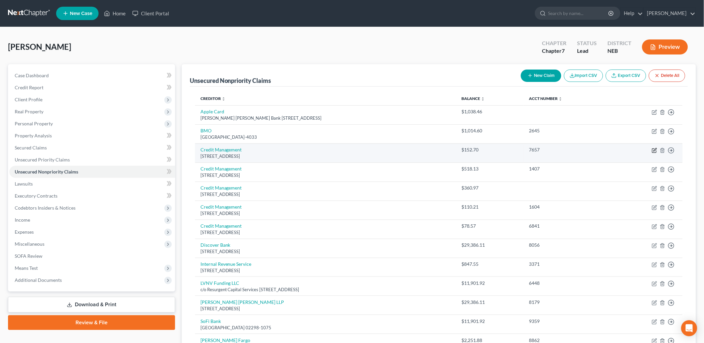
click at [654, 149] on icon "button" at bounding box center [654, 150] width 5 height 5
select select "30"
select select "1"
select select "0"
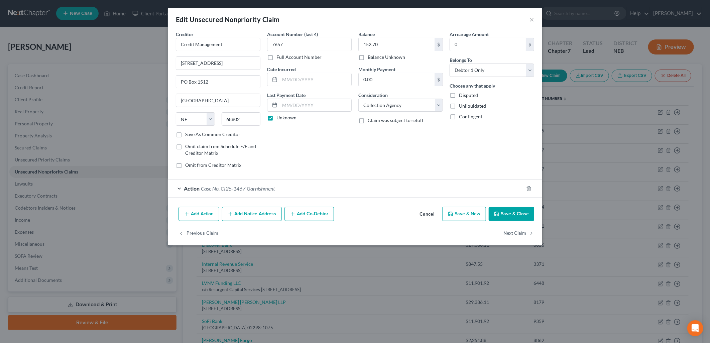
click at [377, 190] on div "Action Case No. CI25-1467 Garnishment" at bounding box center [346, 188] width 356 height 18
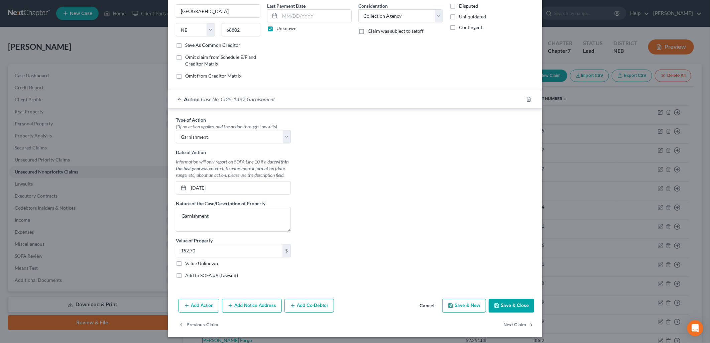
scroll to position [92, 0]
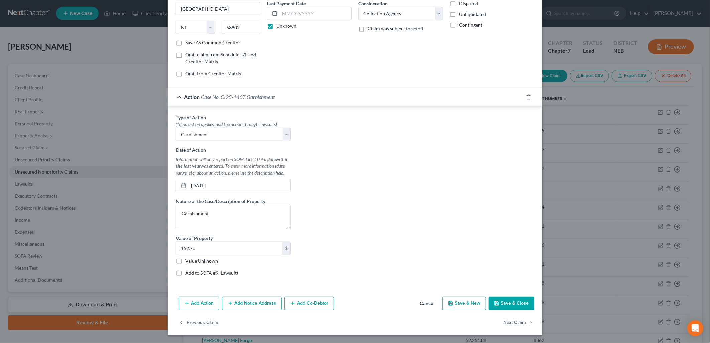
click at [509, 302] on button "Save & Close" at bounding box center [511, 303] width 45 height 14
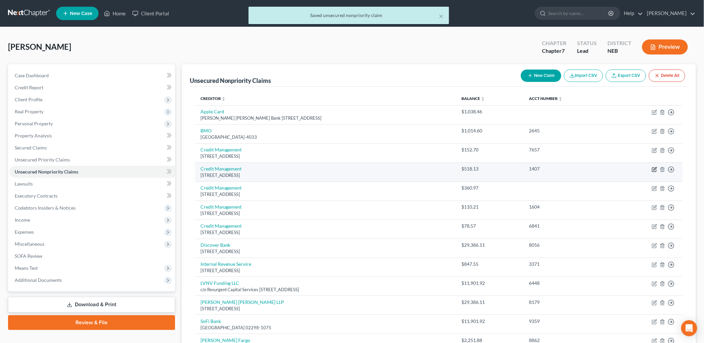
click at [653, 170] on icon "button" at bounding box center [654, 169] width 4 height 4
select select "30"
select select "1"
select select "0"
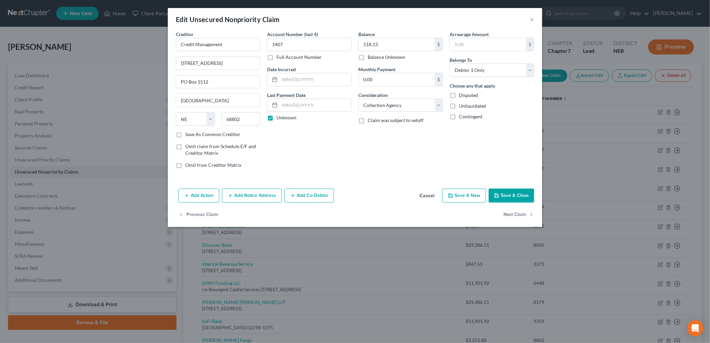
click at [206, 198] on button "Add Action" at bounding box center [198, 195] width 41 height 14
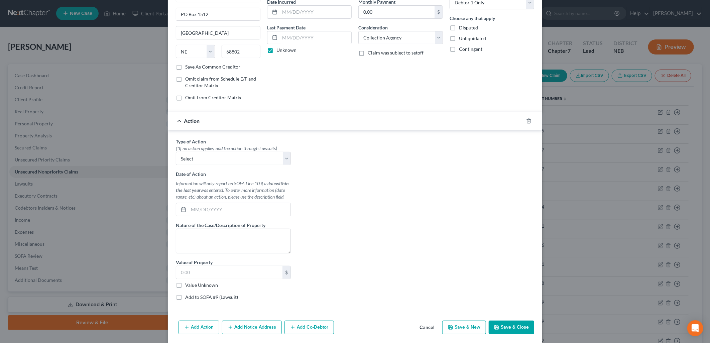
scroll to position [74, 0]
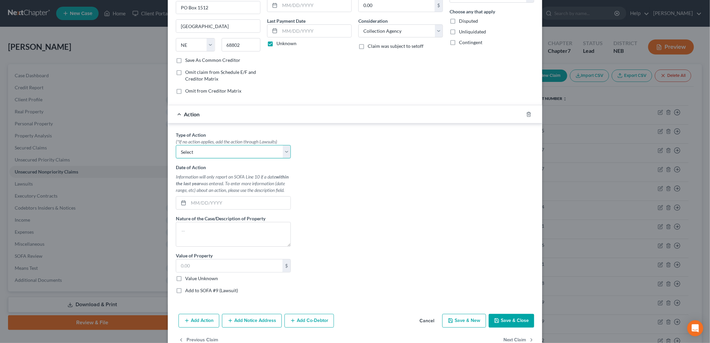
click at [254, 154] on select "Select Repossession Garnishment Foreclosure Personal Injury Attached, Seized, O…" at bounding box center [233, 151] width 115 height 13
select select "1"
click at [176, 145] on select "Select Repossession Garnishment Foreclosure Personal Injury Attached, Seized, O…" at bounding box center [233, 151] width 115 height 13
click at [240, 203] on input "text" at bounding box center [239, 202] width 102 height 13
type input "[DATE]"
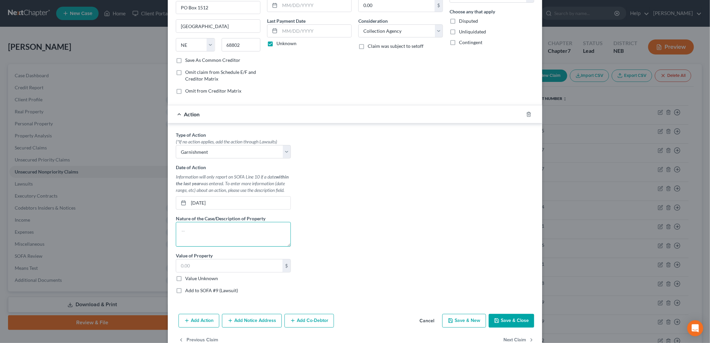
click at [245, 238] on textarea at bounding box center [233, 234] width 115 height 25
type textarea "Garnishment"
click at [219, 263] on input "text" at bounding box center [229, 265] width 106 height 13
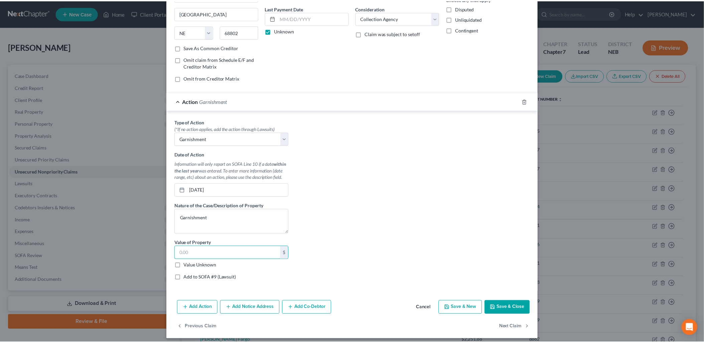
scroll to position [92, 0]
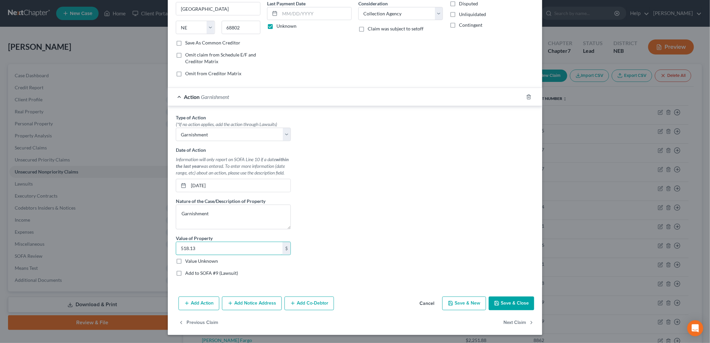
type input "518.13"
click at [407, 251] on div "Type of Action * (*If no action applies, add the action through Lawsuits) Selec…" at bounding box center [354, 197] width 365 height 167
click at [496, 299] on button "Save & Close" at bounding box center [511, 303] width 45 height 14
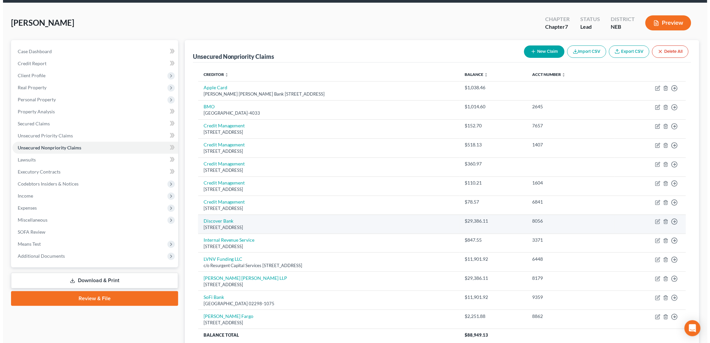
scroll to position [37, 0]
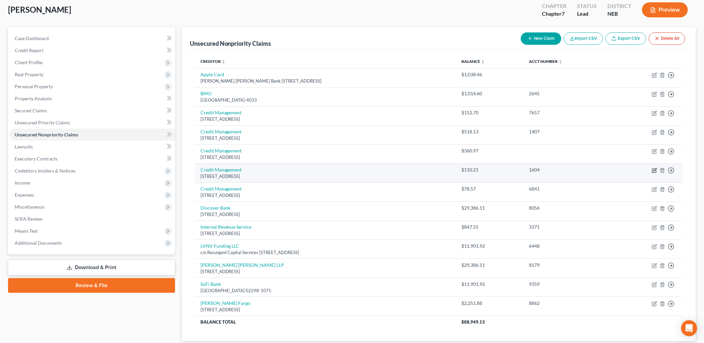
click at [655, 169] on icon "button" at bounding box center [655, 169] width 3 height 3
select select "30"
select select "1"
select select "0"
select select "1"
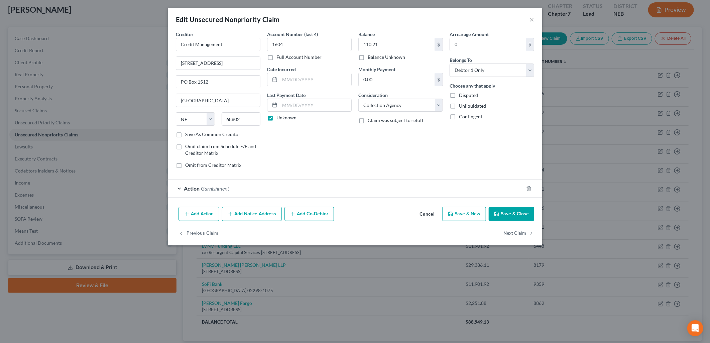
click at [204, 188] on span "Garnishment" at bounding box center [215, 188] width 28 height 6
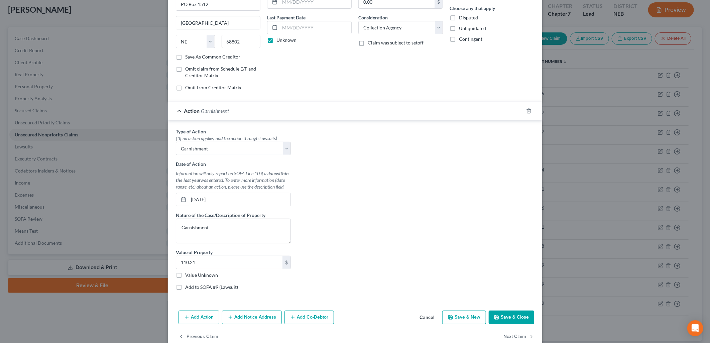
scroll to position [92, 0]
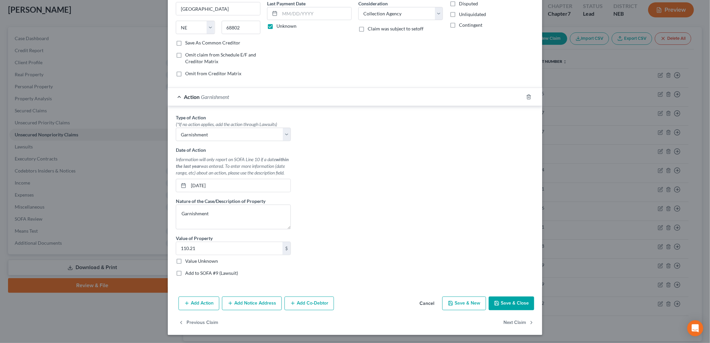
click at [513, 304] on button "Save & Close" at bounding box center [511, 303] width 45 height 14
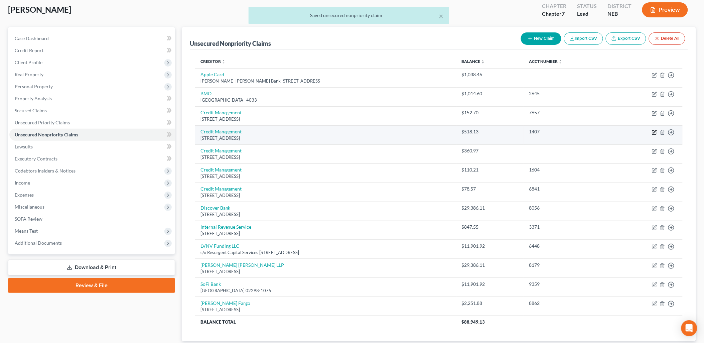
click at [654, 131] on icon "button" at bounding box center [654, 132] width 5 height 5
select select "30"
select select "1"
select select "0"
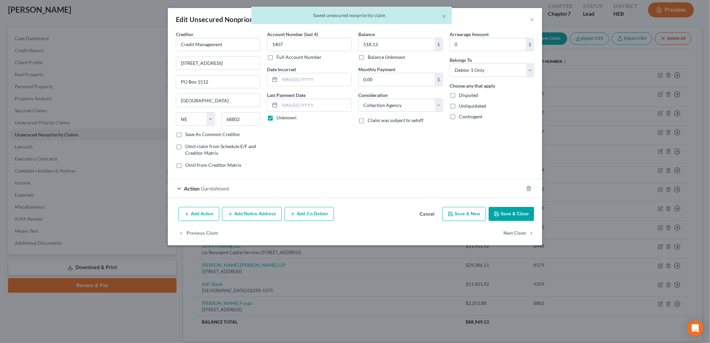
click at [530, 212] on button "Save & Close" at bounding box center [511, 214] width 45 height 14
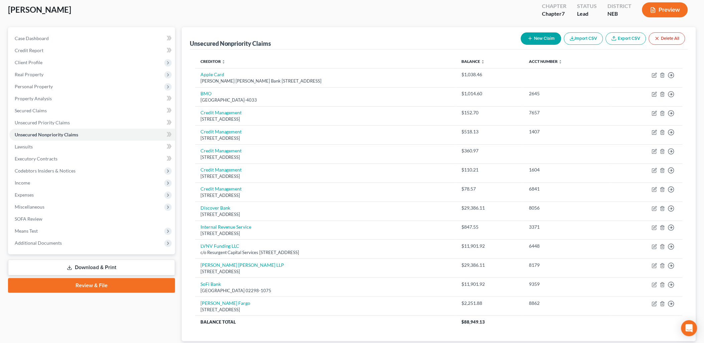
click at [536, 32] on button "New Claim" at bounding box center [541, 38] width 40 height 12
select select "0"
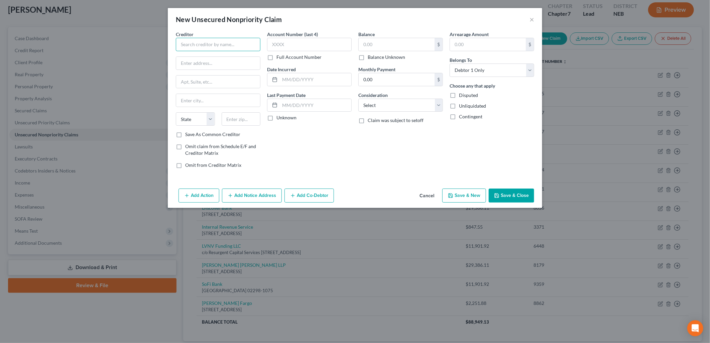
click at [206, 47] on input "text" at bounding box center [218, 44] width 85 height 13
click at [205, 57] on div "Credit Management" at bounding box center [216, 56] width 70 height 7
type input "Credit Management"
type input "[STREET_ADDRESS]"
type input "PO Box 1512"
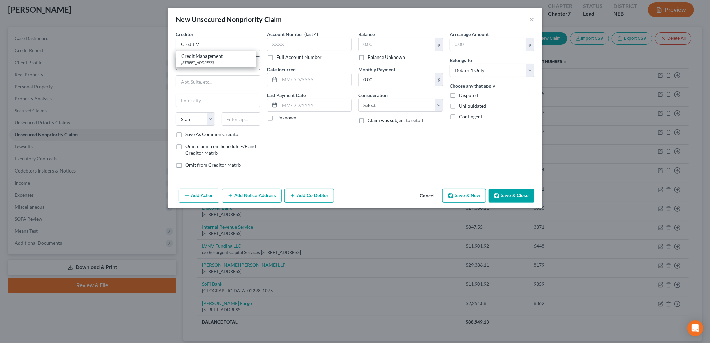
type input "[GEOGRAPHIC_DATA]"
select select "30"
type input "68802"
click at [296, 48] on input "text" at bounding box center [309, 44] width 85 height 13
click at [276, 118] on label "Unknown" at bounding box center [286, 117] width 20 height 7
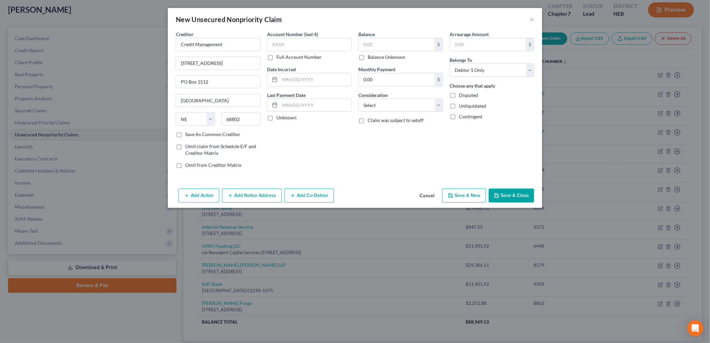
click at [279, 118] on input "Unknown" at bounding box center [281, 116] width 4 height 4
checkbox input "true"
click at [402, 44] on input "text" at bounding box center [397, 44] width 76 height 13
type input "206.68"
click at [387, 107] on select "Select Cable / Satellite Services Collection Agency Credit Card Debt Debt Couns…" at bounding box center [400, 105] width 85 height 13
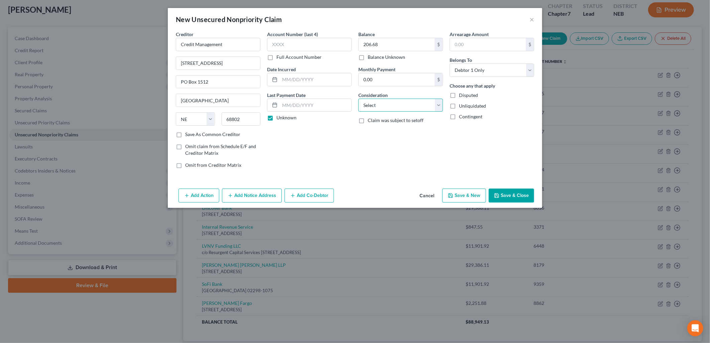
select select "1"
click at [358, 99] on select "Select Cable / Satellite Services Collection Agency Credit Card Debt Debt Couns…" at bounding box center [400, 105] width 85 height 13
click at [339, 145] on div "Account Number (last 4) Full Account Number Date Incurred Last Payment Date Unk…" at bounding box center [309, 102] width 91 height 143
click at [197, 193] on button "Add Action" at bounding box center [198, 195] width 41 height 14
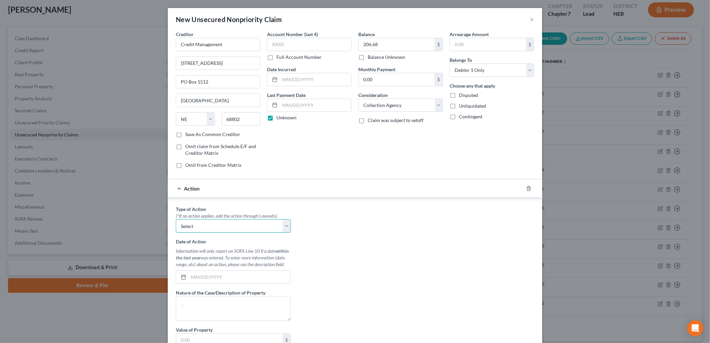
click at [198, 227] on select "Select Repossession Garnishment Foreclosure Personal Injury Attached, Seized, O…" at bounding box center [233, 225] width 115 height 13
select select "1"
click at [176, 220] on select "Select Repossession Garnishment Foreclosure Personal Injury Attached, Seized, O…" at bounding box center [233, 225] width 115 height 13
click at [200, 272] on input "text" at bounding box center [239, 277] width 102 height 13
type input "[DATE]"
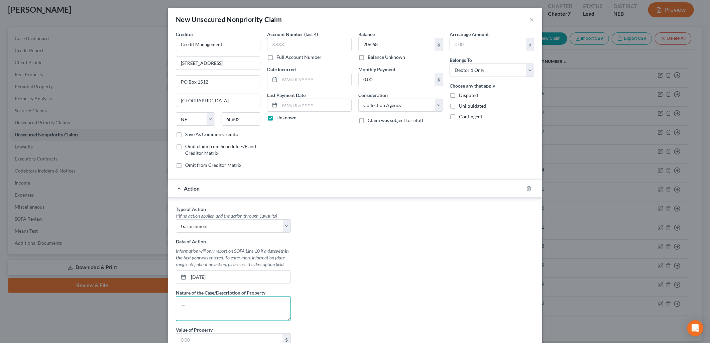
click at [197, 307] on textarea at bounding box center [233, 308] width 115 height 25
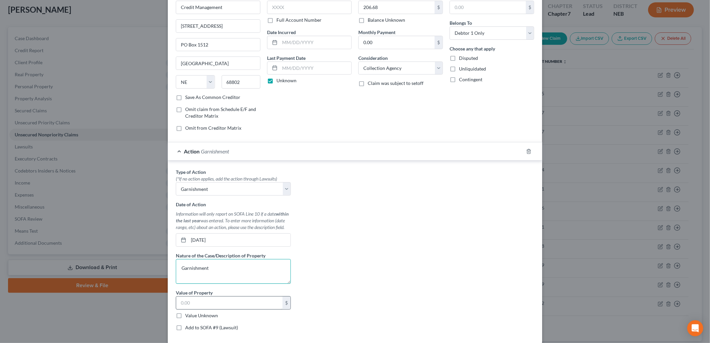
type textarea "Garnishment"
click at [193, 305] on input "text" at bounding box center [229, 302] width 106 height 13
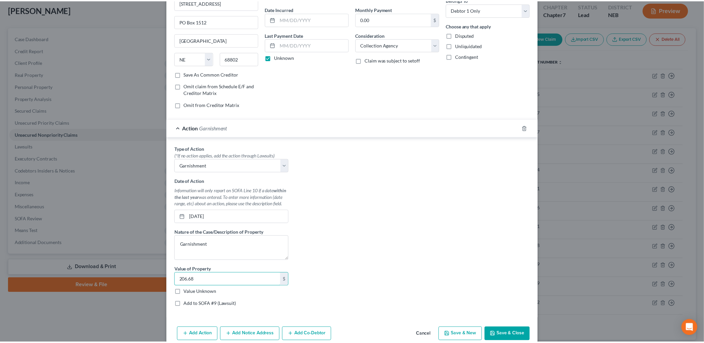
scroll to position [73, 0]
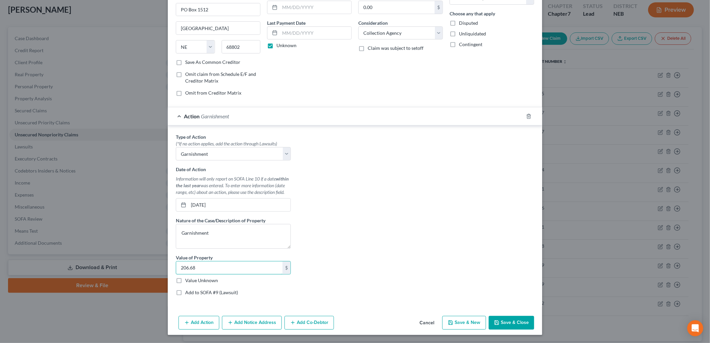
type input "206.68"
click at [505, 321] on button "Save & Close" at bounding box center [511, 323] width 45 height 14
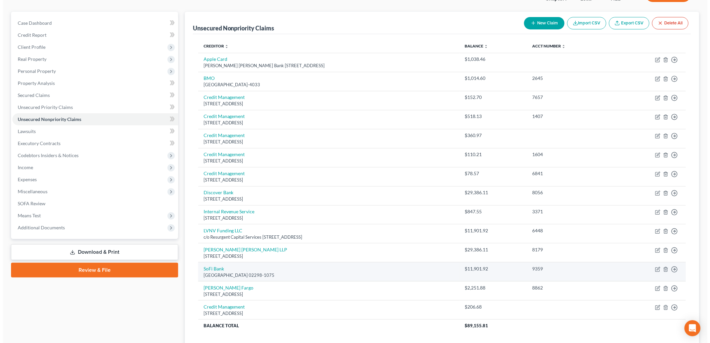
scroll to position [0, 0]
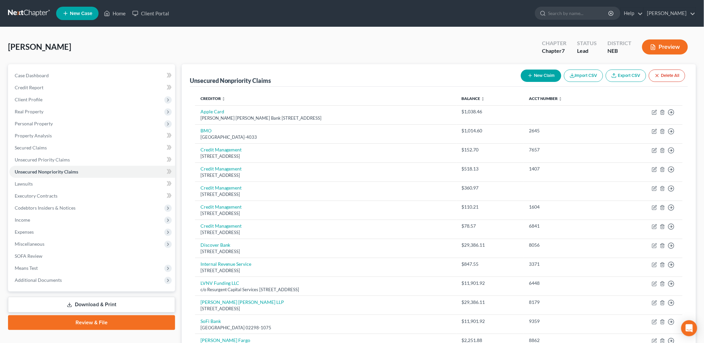
click at [104, 301] on link "Download & Print" at bounding box center [91, 305] width 167 height 16
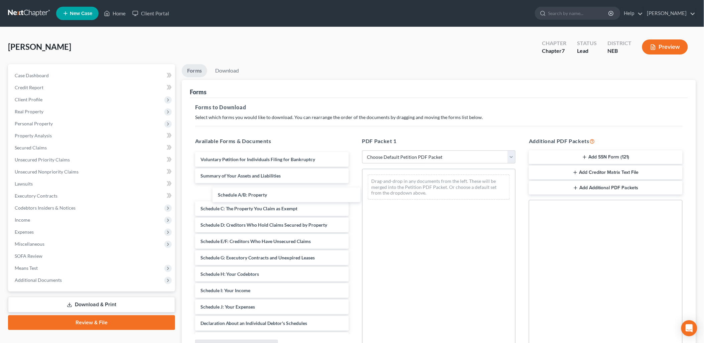
drag, startPoint x: 262, startPoint y: 193, endPoint x: 272, endPoint y: 185, distance: 13.1
click at [278, 195] on div "Schedule A/B: Property Voluntary Petition for Individuals Filing for Bankruptcy…" at bounding box center [272, 308] width 164 height 313
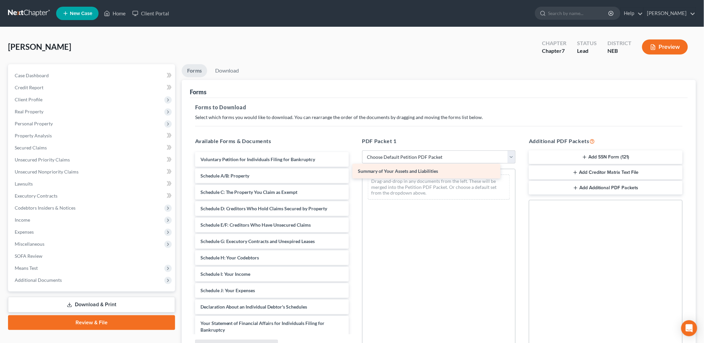
drag, startPoint x: 266, startPoint y: 172, endPoint x: 425, endPoint y: 169, distance: 158.8
click at [354, 169] on div "Summary of Your Assets and Liabilities Voluntary Petition for Individuals Filin…" at bounding box center [272, 300] width 164 height 297
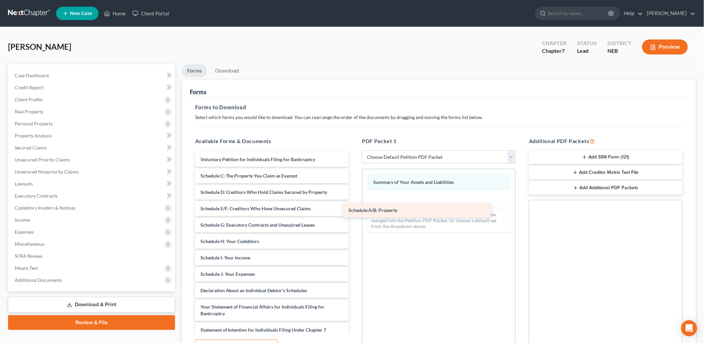
drag, startPoint x: 301, startPoint y: 172, endPoint x: 455, endPoint y: 199, distance: 156.3
click at [354, 200] on div "Schedule A/B: Property Voluntary Petition for Individuals Filing for Bankruptcy…" at bounding box center [272, 292] width 164 height 280
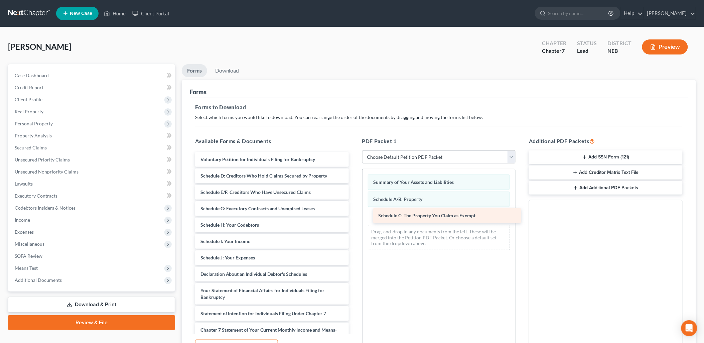
drag, startPoint x: 248, startPoint y: 174, endPoint x: 426, endPoint y: 214, distance: 182.6
click at [354, 214] on div "Schedule C: The Property You Claim as Exempt Voluntary Petition for Individuals…" at bounding box center [272, 284] width 164 height 264
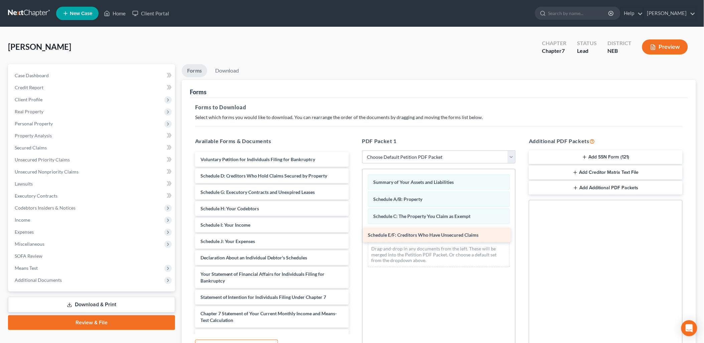
drag, startPoint x: 265, startPoint y: 192, endPoint x: 432, endPoint y: 235, distance: 173.2
click at [354, 235] on div "Schedule E/F: Creditors Who Have Unsecured Claims Voluntary Petition for Indivi…" at bounding box center [272, 276] width 164 height 248
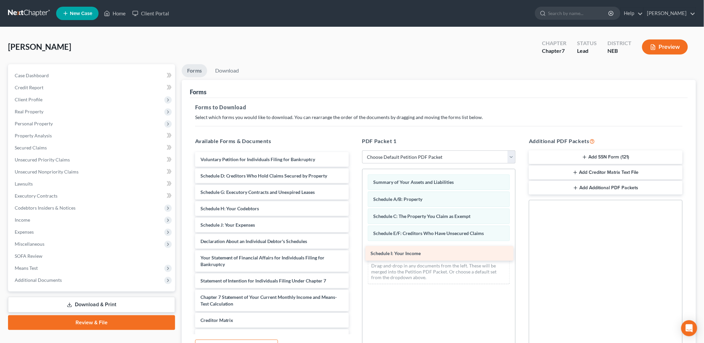
drag, startPoint x: 270, startPoint y: 225, endPoint x: 440, endPoint y: 254, distance: 172.8
click at [354, 254] on div "Schedule I: Your Income Voluntary Petition for Individuals Filing for Bankruptc…" at bounding box center [272, 267] width 164 height 231
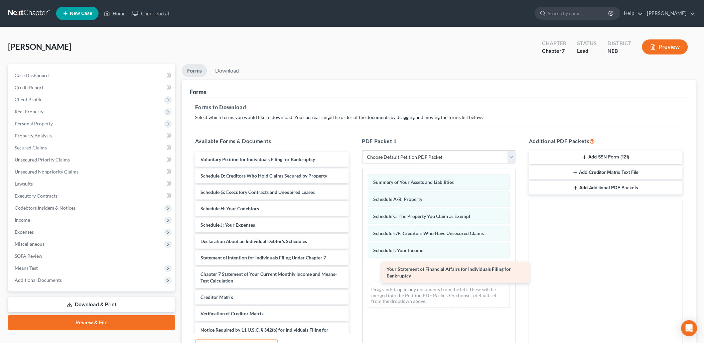
drag, startPoint x: 263, startPoint y: 259, endPoint x: 450, endPoint y: 271, distance: 186.8
click at [354, 271] on div "Your Statement of Financial Affairs for Individuals Filing for Bankruptcy Volun…" at bounding box center [272, 256] width 164 height 208
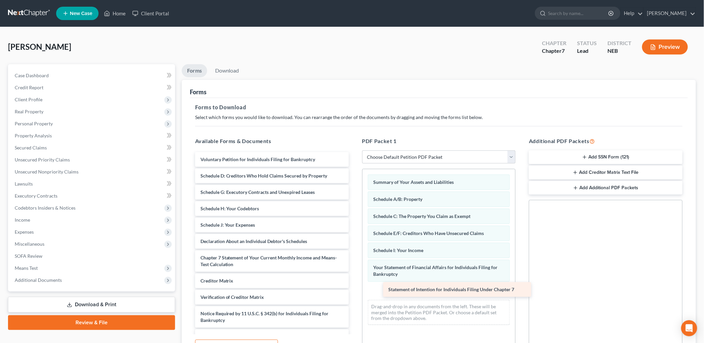
drag, startPoint x: 248, startPoint y: 253, endPoint x: 429, endPoint y: 285, distance: 184.6
click at [354, 285] on div "Statement of Intention for Individuals Filing Under Chapter 7 Voluntary Petitio…" at bounding box center [272, 248] width 164 height 192
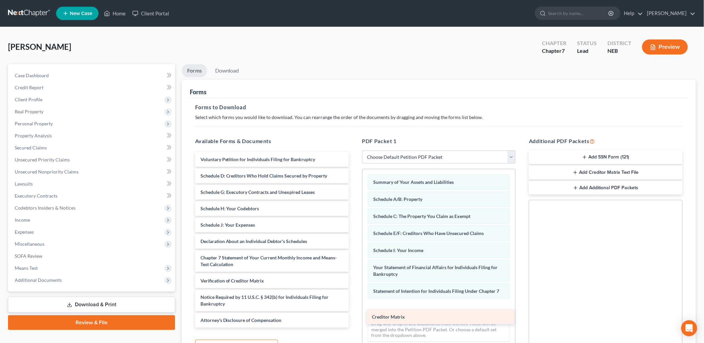
drag, startPoint x: 294, startPoint y: 282, endPoint x: 466, endPoint y: 319, distance: 175.6
click at [354, 319] on div "Creditor Matrix Voluntary Petition for Individuals Filing for Bankruptcy Schedu…" at bounding box center [272, 239] width 164 height 175
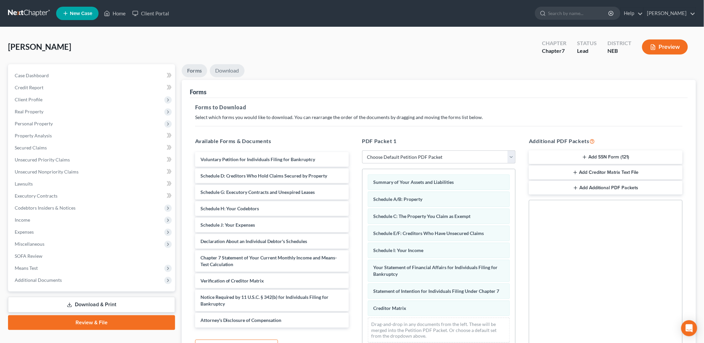
click at [237, 68] on link "Download" at bounding box center [227, 70] width 35 height 13
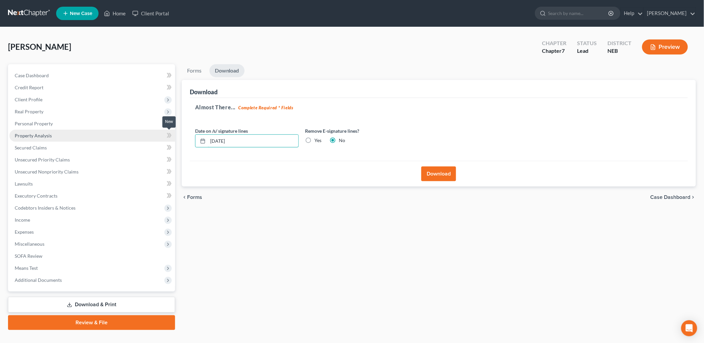
drag, startPoint x: 267, startPoint y: 143, endPoint x: 146, endPoint y: 137, distance: 121.4
click at [146, 137] on div "Petition Navigation Case Dashboard Payments Invoices Payments Payments Credit R…" at bounding box center [352, 197] width 695 height 266
click at [315, 139] on label "Yes" at bounding box center [318, 140] width 7 height 7
click at [317, 139] on input "Yes" at bounding box center [319, 139] width 4 height 4
radio input "true"
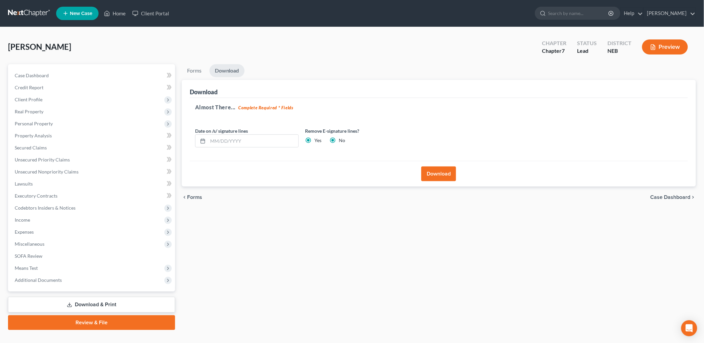
radio input "false"
click at [455, 172] on button "Download" at bounding box center [438, 173] width 35 height 15
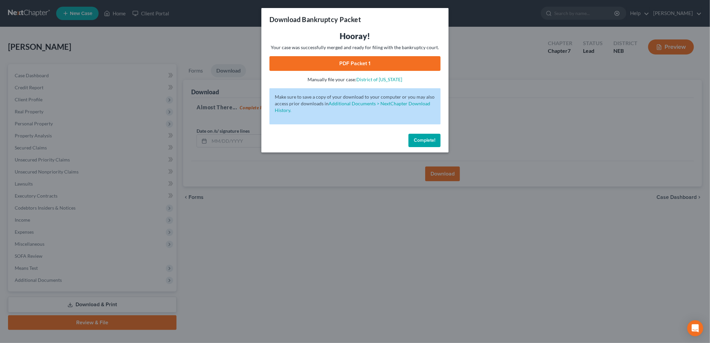
click at [359, 57] on link "PDF Packet 1" at bounding box center [354, 63] width 171 height 15
click at [424, 139] on span "Complete!" at bounding box center [424, 140] width 21 height 6
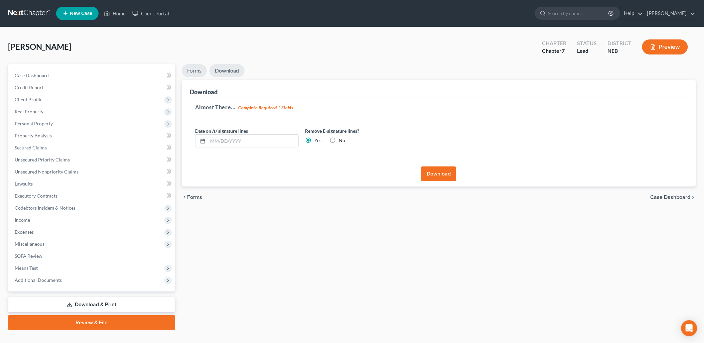
click at [193, 67] on link "Forms" at bounding box center [194, 70] width 25 height 13
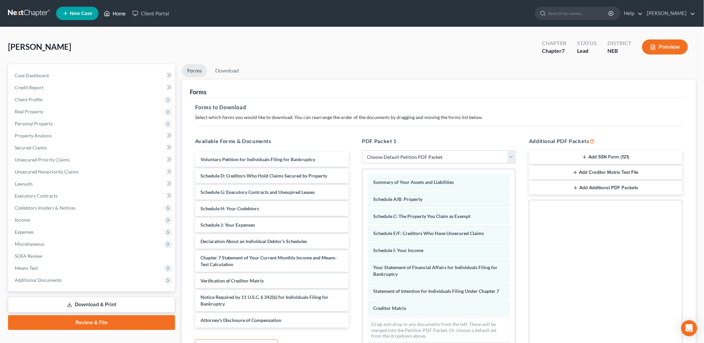
click at [121, 11] on link "Home" at bounding box center [115, 13] width 28 height 12
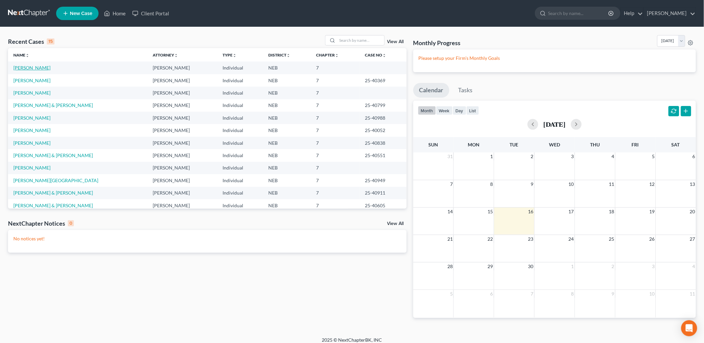
click at [30, 66] on link "[PERSON_NAME]" at bounding box center [31, 68] width 37 height 6
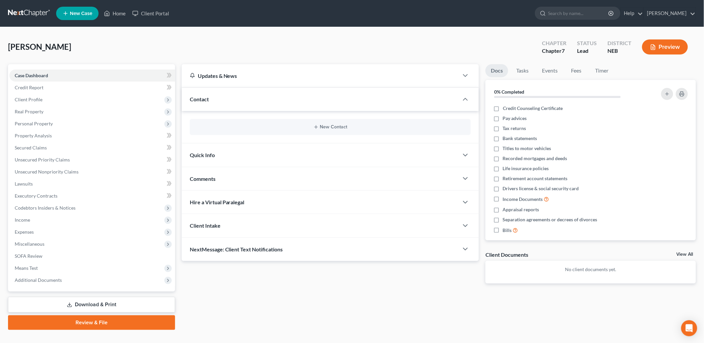
click at [103, 301] on link "Download & Print" at bounding box center [91, 305] width 167 height 16
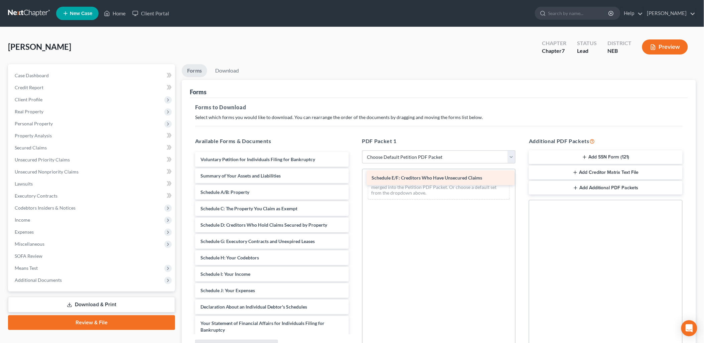
drag, startPoint x: 287, startPoint y: 239, endPoint x: 459, endPoint y: 176, distance: 182.7
click at [354, 176] on div "Schedule E/F: Creditors Who Have Unsecured Claims Voluntary Petition for Indivi…" at bounding box center [272, 300] width 164 height 297
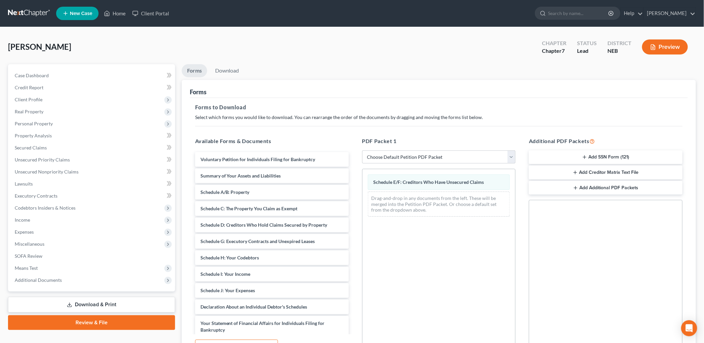
drag, startPoint x: 659, startPoint y: 170, endPoint x: 428, endPoint y: 238, distance: 240.7
click at [426, 238] on div "Available Forms & Documents Voluntary Petition for Individuals Filing for Bankr…" at bounding box center [438, 245] width 501 height 227
click at [580, 172] on button "Add Creditor Matrix Text File" at bounding box center [606, 172] width 154 height 14
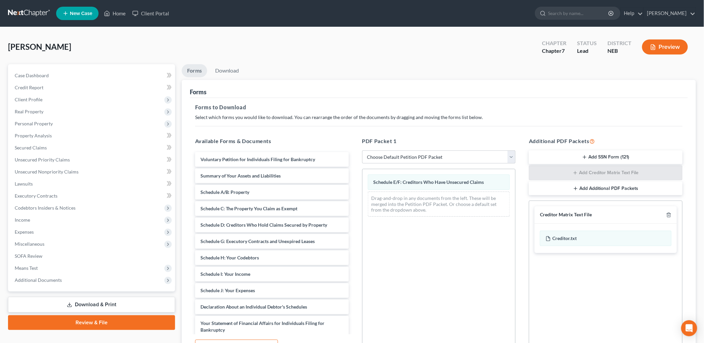
click at [466, 255] on div "Schedule E/F: Creditors Who Have Unsecured Claims Drag-and-drop in any document…" at bounding box center [439, 261] width 154 height 184
click at [223, 70] on link "Download" at bounding box center [227, 70] width 35 height 13
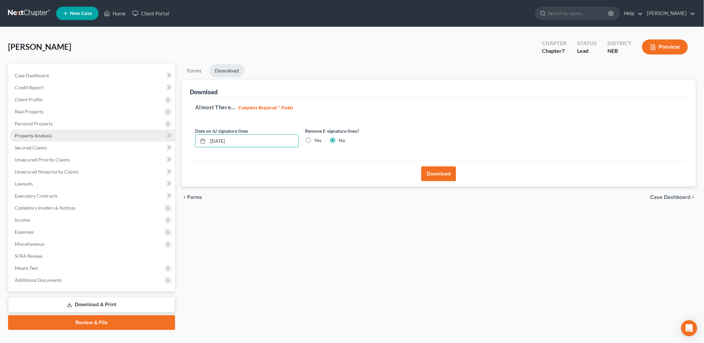
drag, startPoint x: 268, startPoint y: 142, endPoint x: 119, endPoint y: 137, distance: 148.8
click at [119, 137] on div "Petition Navigation Case Dashboard Payments Invoices Payments Payments Credit R…" at bounding box center [352, 197] width 695 height 266
drag, startPoint x: 309, startPoint y: 140, endPoint x: 428, endPoint y: 169, distance: 121.9
click at [315, 140] on label "Yes" at bounding box center [318, 140] width 7 height 7
click at [317, 140] on input "Yes" at bounding box center [319, 139] width 4 height 4
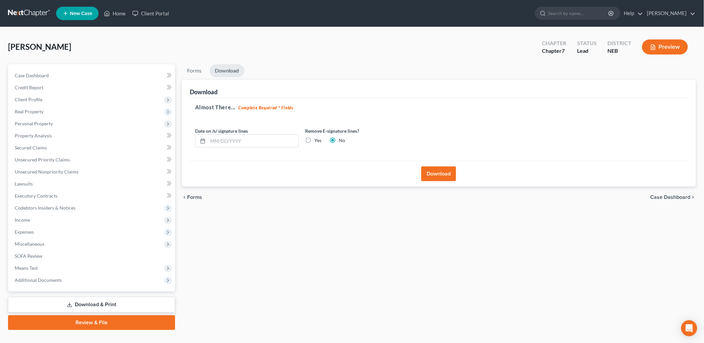
radio input "true"
radio input "false"
click at [436, 169] on button "Download" at bounding box center [438, 173] width 35 height 15
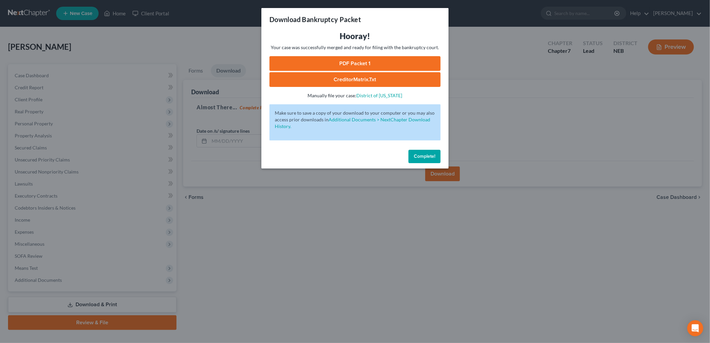
click at [378, 63] on link "PDF Packet 1" at bounding box center [354, 63] width 171 height 15
click at [400, 77] on link "CreditorMatrix.txt" at bounding box center [354, 79] width 171 height 15
click at [422, 157] on span "Complete!" at bounding box center [424, 156] width 21 height 6
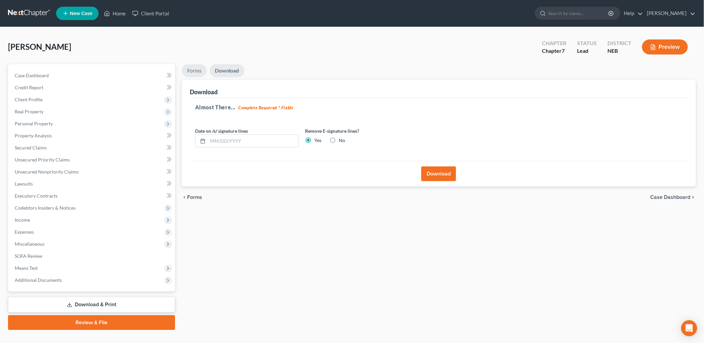
click at [199, 74] on link "Forms" at bounding box center [194, 70] width 25 height 13
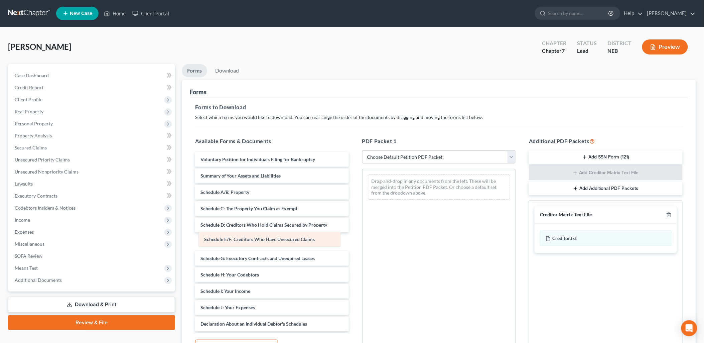
drag, startPoint x: 417, startPoint y: 181, endPoint x: 247, endPoint y: 238, distance: 178.8
click at [363, 205] on div "Schedule E/F: Creditors Who Have Unsecured Claims Schedule E/F: Creditors Who H…" at bounding box center [439, 187] width 153 height 36
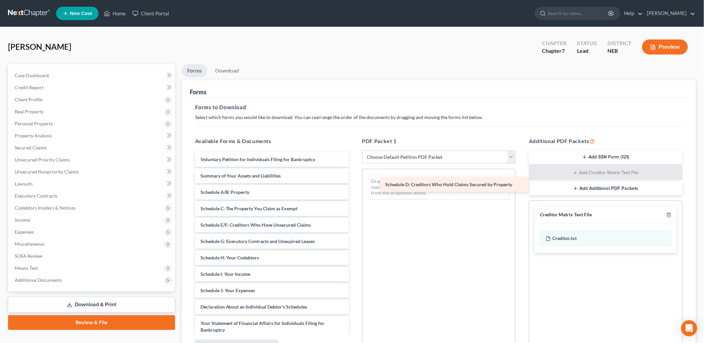
drag, startPoint x: 247, startPoint y: 222, endPoint x: 428, endPoint y: 181, distance: 185.8
click at [354, 181] on div "Schedule D: Creditors Who Hold Claims Secured by Property Voluntary Petition fo…" at bounding box center [272, 300] width 164 height 297
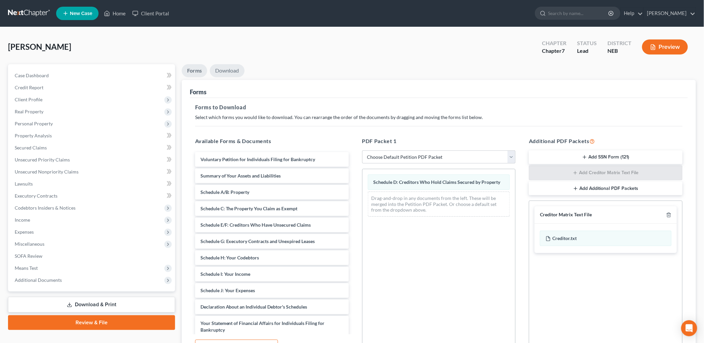
click at [224, 75] on link "Download" at bounding box center [227, 70] width 35 height 13
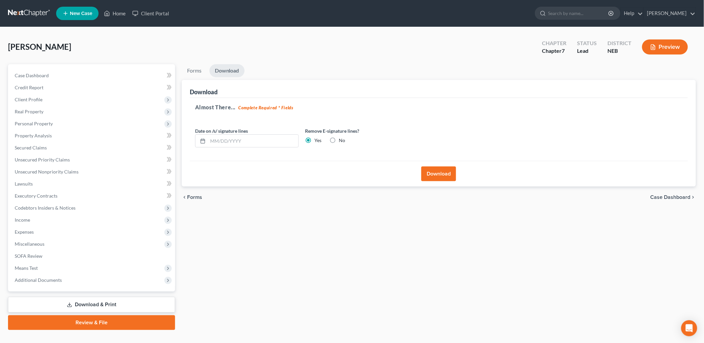
click at [435, 174] on button "Download" at bounding box center [438, 173] width 35 height 15
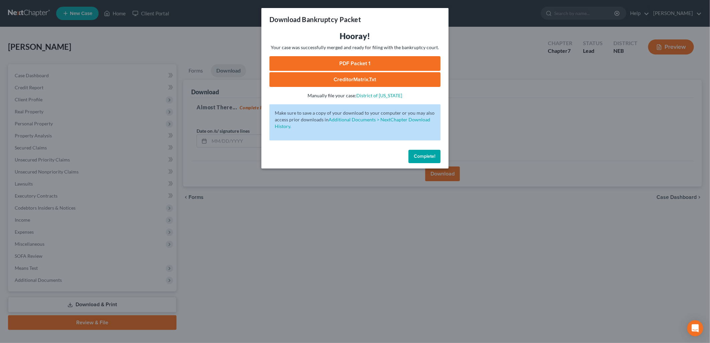
click at [388, 61] on link "PDF Packet 1" at bounding box center [354, 63] width 171 height 15
